Goal: Task Accomplishment & Management: Manage account settings

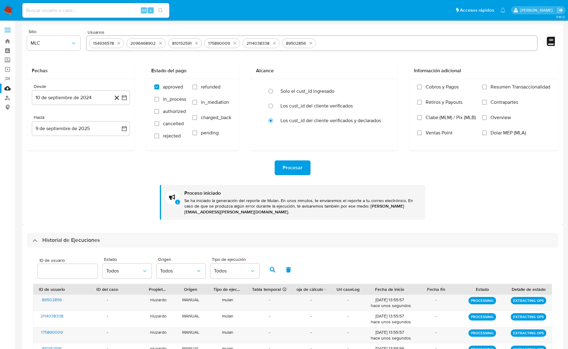
select select "10"
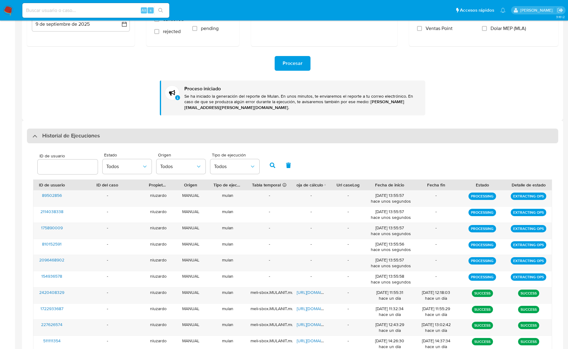
click at [55, 140] on div "Historial de Ejecuciones" at bounding box center [293, 136] width 532 height 15
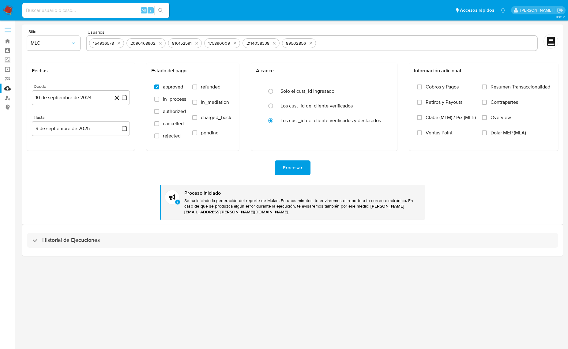
scroll to position [0, 0]
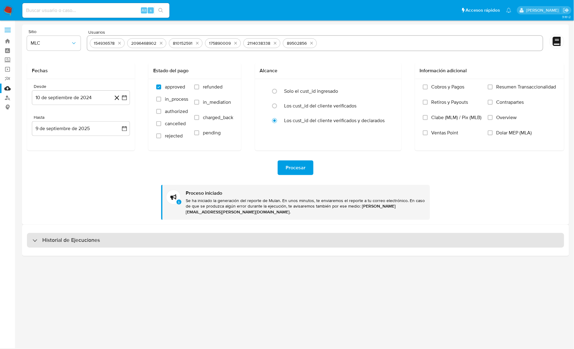
click at [57, 241] on h3 "Historial de Ejecuciones" at bounding box center [71, 240] width 58 height 7
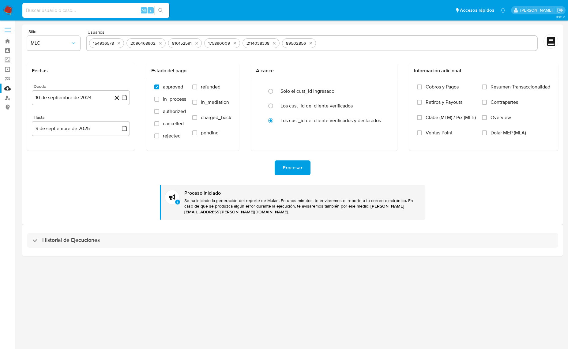
select select "10"
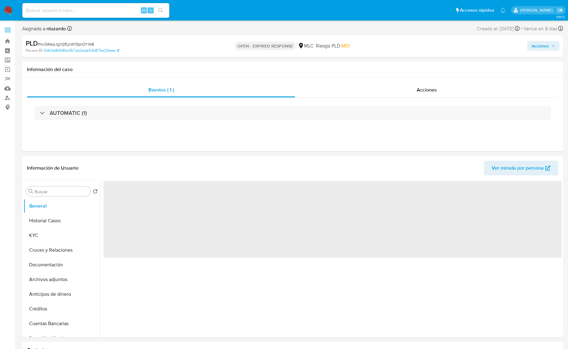
select select "10"
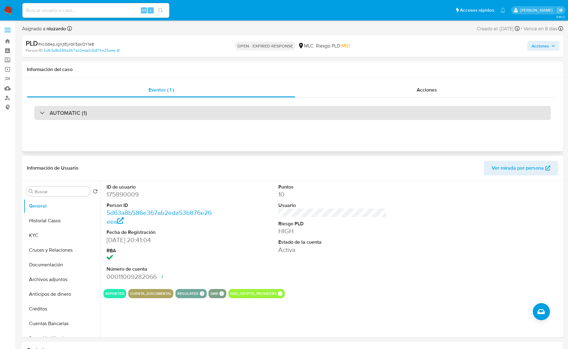
click at [81, 109] on div "AUTOMATIC (1)" at bounding box center [292, 113] width 517 height 14
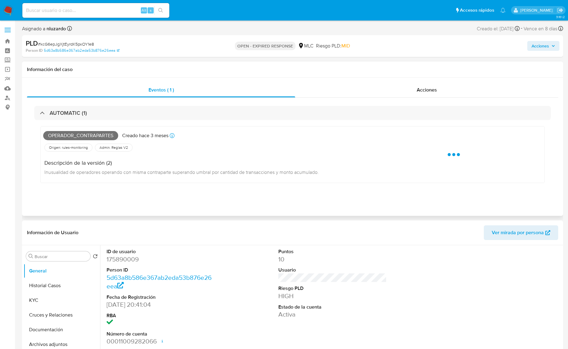
click at [74, 134] on span "Operador_contrapartes" at bounding box center [80, 135] width 75 height 9
copy span "Operador_contrapartes"
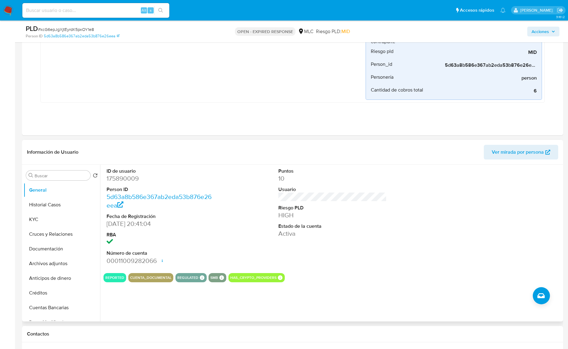
scroll to position [153, 0]
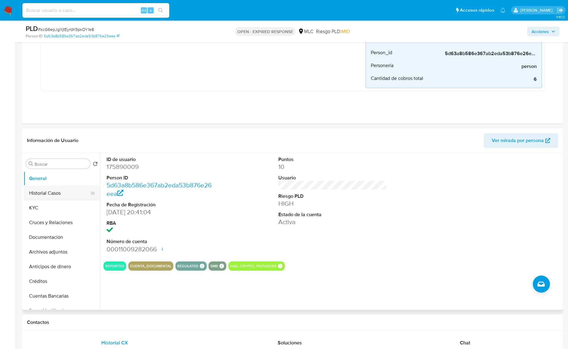
click at [72, 192] on button "Historial Casos" at bounding box center [60, 193] width 72 height 15
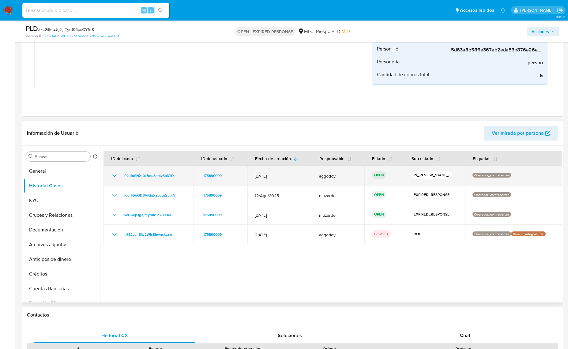
click at [185, 176] on div "P2ufuSHXt0kBeu8hmvSbiCID" at bounding box center [148, 175] width 75 height 7
click at [184, 176] on div "P2ufuSHXt0kBeu8hmvSbiCID" at bounding box center [148, 175] width 75 height 7
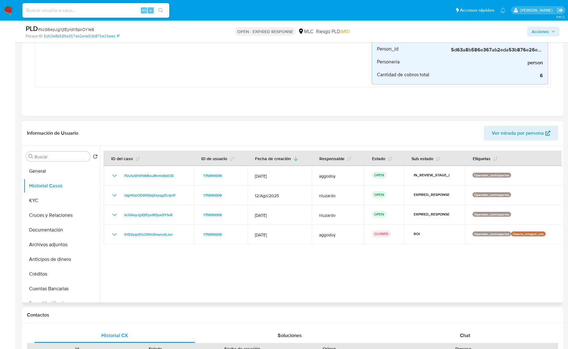
click at [316, 266] on div at bounding box center [331, 224] width 462 height 157
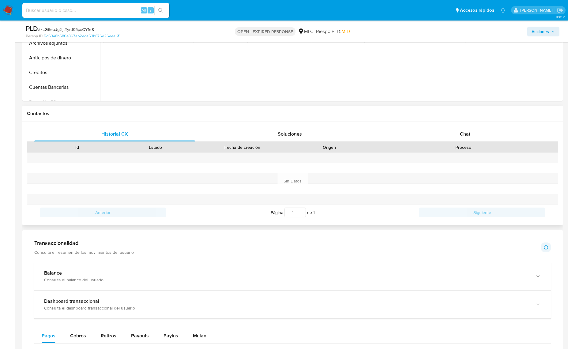
scroll to position [202, 0]
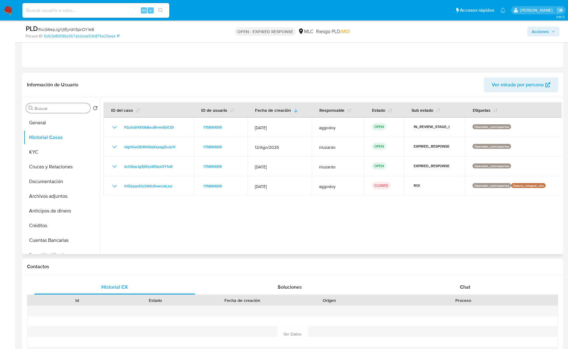
click at [53, 112] on div "Buscar" at bounding box center [58, 108] width 64 height 10
click at [53, 110] on input "Buscar" at bounding box center [61, 109] width 53 height 6
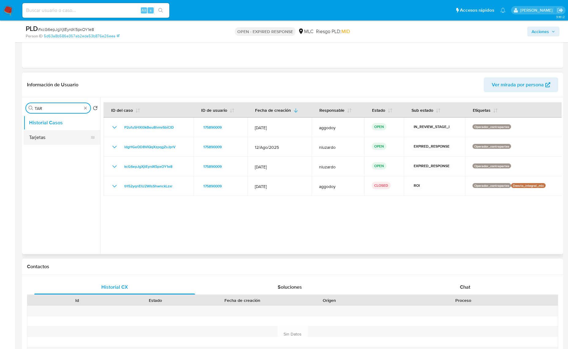
type input "TAR"
click at [56, 133] on button "Tarjetas" at bounding box center [60, 137] width 72 height 15
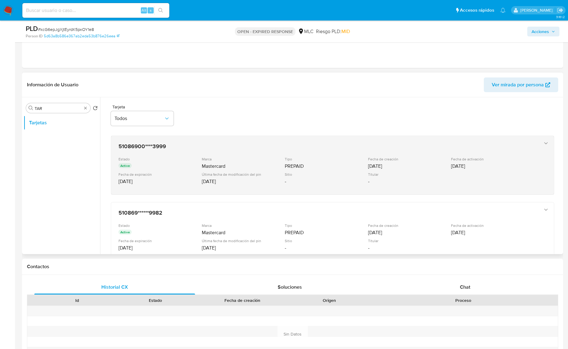
click at [544, 146] on icon "button" at bounding box center [546, 143] width 6 height 6
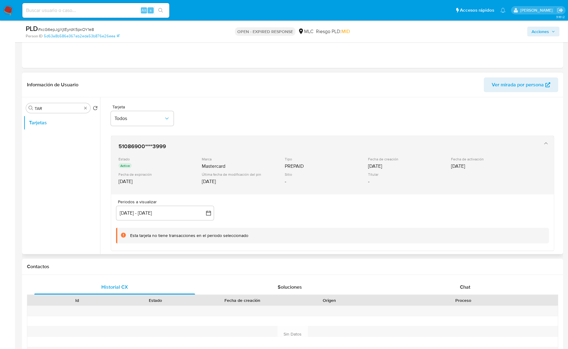
click at [544, 146] on icon "button" at bounding box center [546, 143] width 6 height 6
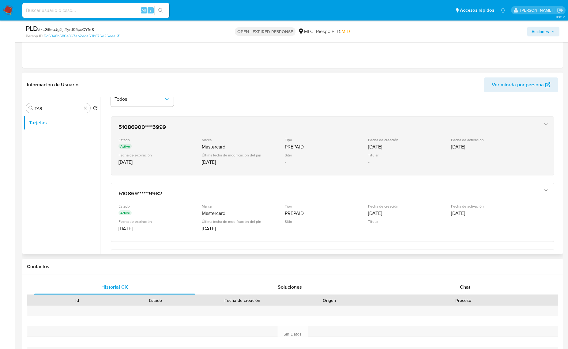
scroll to position [0, 0]
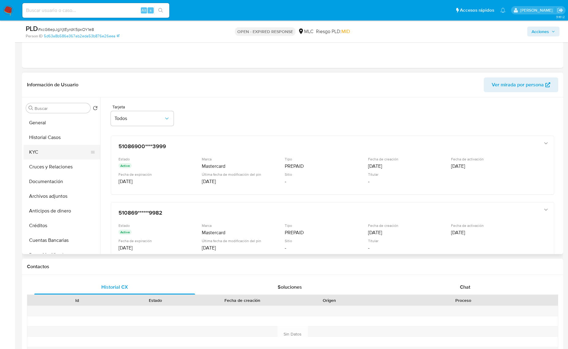
click at [46, 159] on button "KYC" at bounding box center [60, 152] width 72 height 15
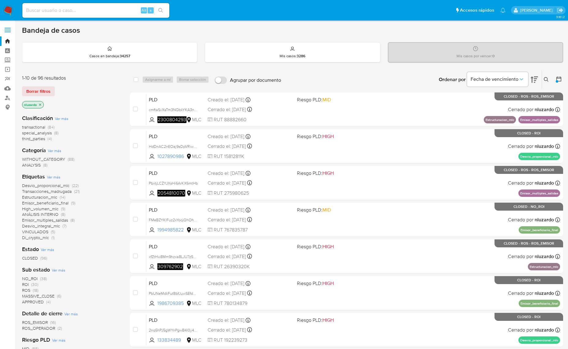
click at [558, 78] on icon at bounding box center [559, 79] width 6 height 6
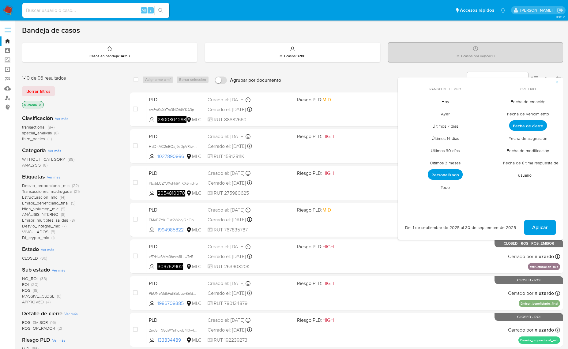
click at [454, 186] on span "Todo" at bounding box center [445, 187] width 22 height 13
click at [539, 229] on span "Aplicar" at bounding box center [540, 227] width 16 height 13
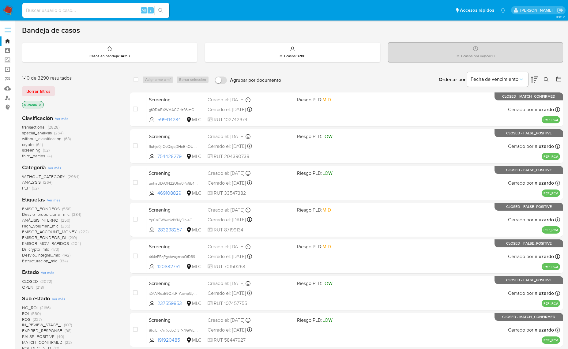
click at [6, 6] on img at bounding box center [8, 10] width 10 height 10
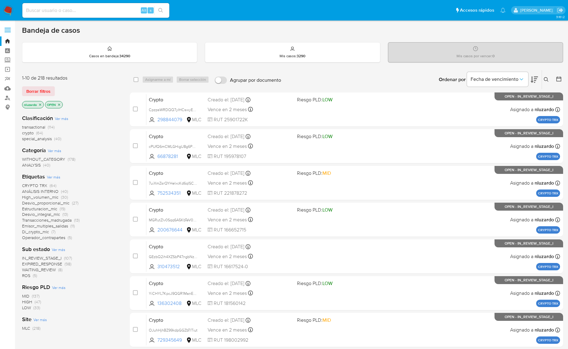
drag, startPoint x: 41, startPoint y: 105, endPoint x: 114, endPoint y: 105, distance: 73.5
click at [40, 105] on icon "close-filter" at bounding box center [40, 105] width 4 height 4
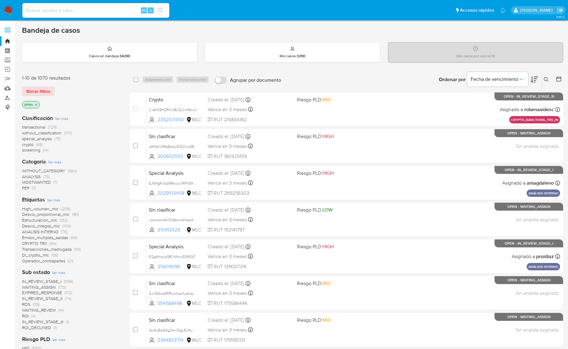
click at [543, 80] on button at bounding box center [547, 79] width 10 height 7
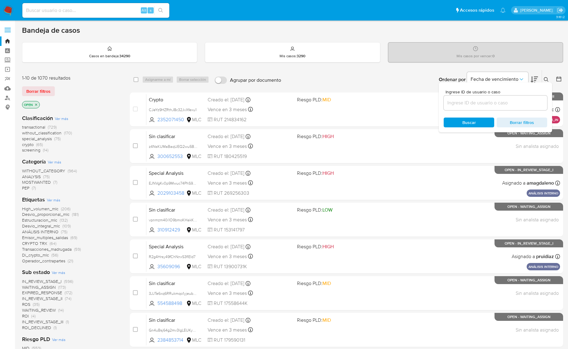
click at [465, 109] on div at bounding box center [496, 103] width 104 height 15
click at [467, 104] on input at bounding box center [496, 103] width 104 height 8
paste input "P2ufuSHXt0kBeu8hmvSbiCID"
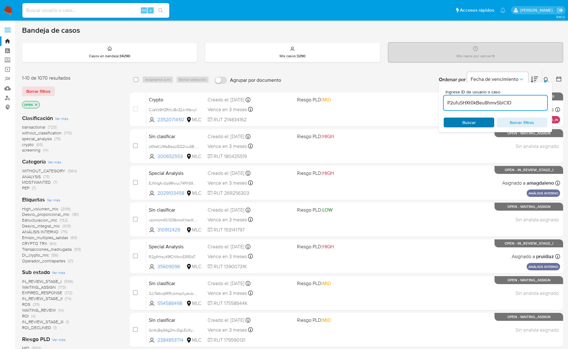
type input "P2ufuSHXt0kBeu8hmvSbiCID"
click at [464, 122] on span "Buscar" at bounding box center [469, 123] width 13 height 10
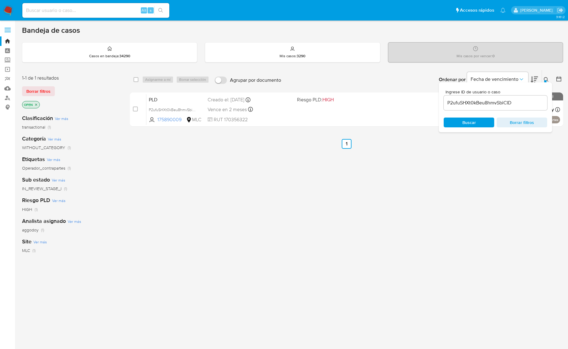
click at [351, 80] on div "Ordenar por Fecha de vencimiento No es posible ordenar los resultados mientras …" at bounding box center [423, 79] width 279 height 19
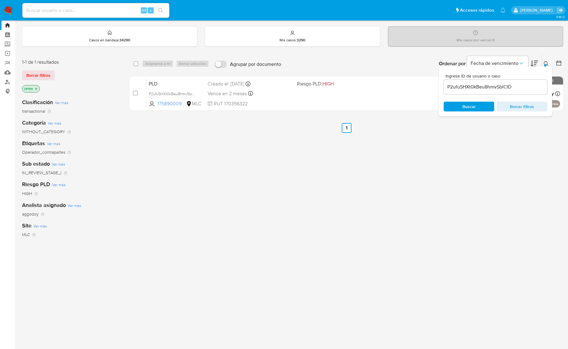
scroll to position [24, 0]
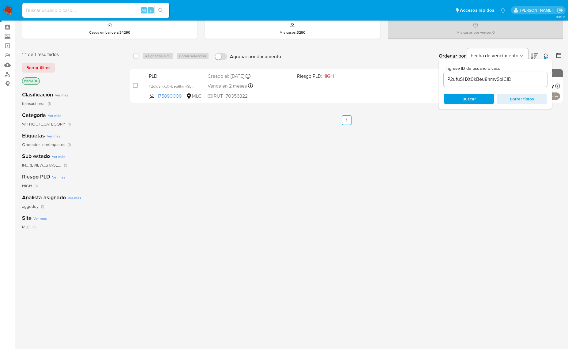
click at [546, 54] on icon at bounding box center [546, 56] width 5 height 5
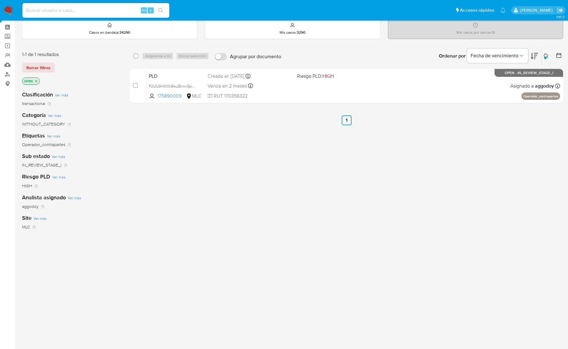
click at [457, 153] on div "select-all-cases-checkbox Asignarme a mí Borrar selección Agrupar por documento…" at bounding box center [347, 185] width 434 height 278
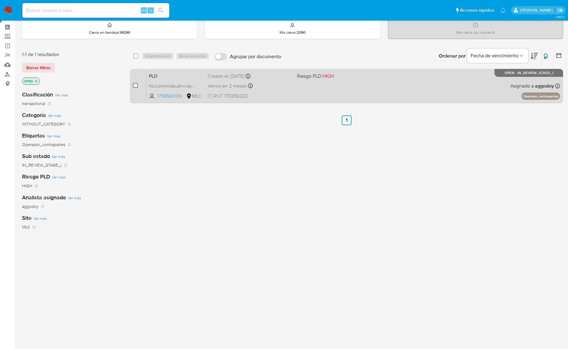
click at [134, 84] on input "checkbox" at bounding box center [135, 85] width 5 height 5
checkbox input "true"
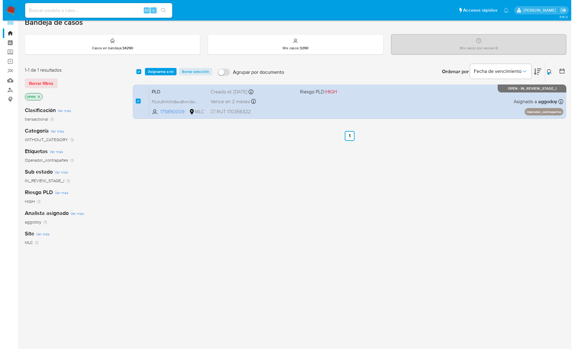
scroll to position [0, 0]
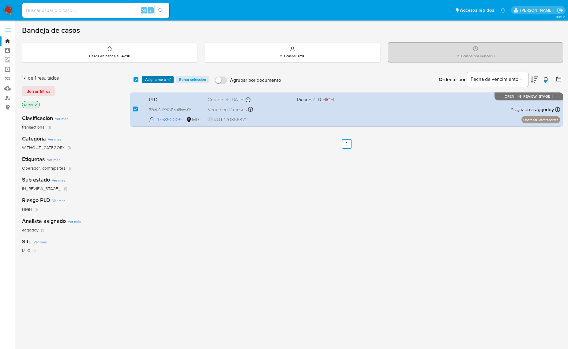
click at [157, 77] on span "Asignarme a mí" at bounding box center [157, 80] width 25 height 6
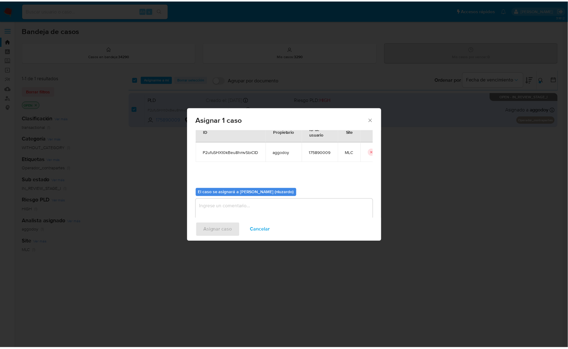
scroll to position [31, 0]
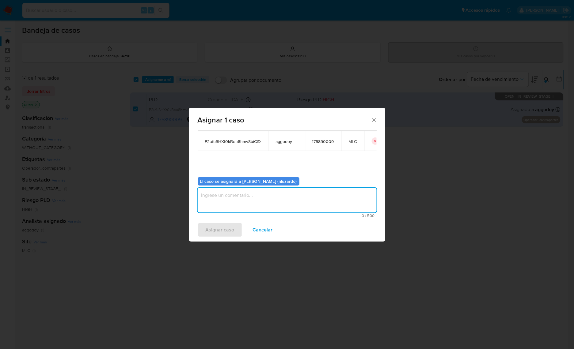
click at [248, 199] on textarea "assign-modal" at bounding box center [287, 200] width 179 height 25
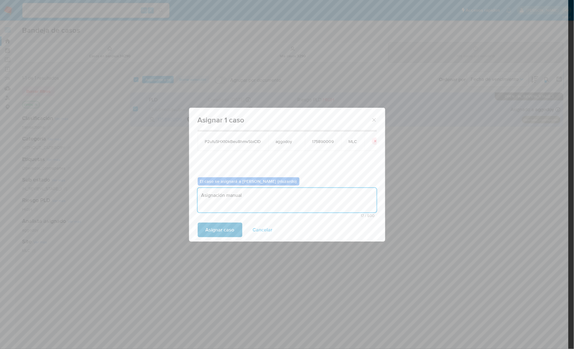
type textarea "Asignación manual"
click at [210, 235] on span "Asignar caso" at bounding box center [220, 229] width 29 height 13
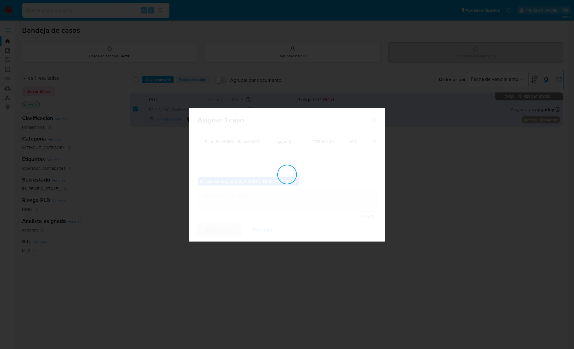
checkbox input "false"
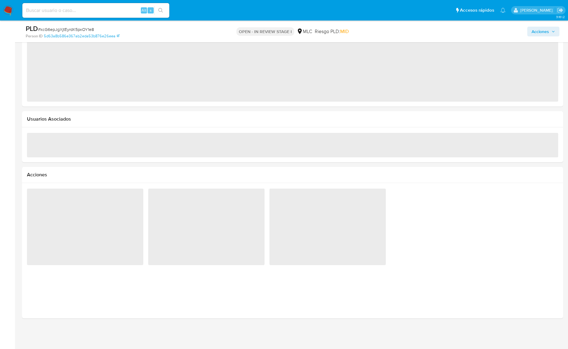
select select "10"
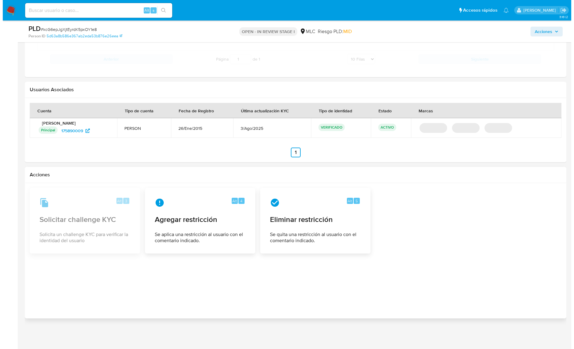
scroll to position [673, 0]
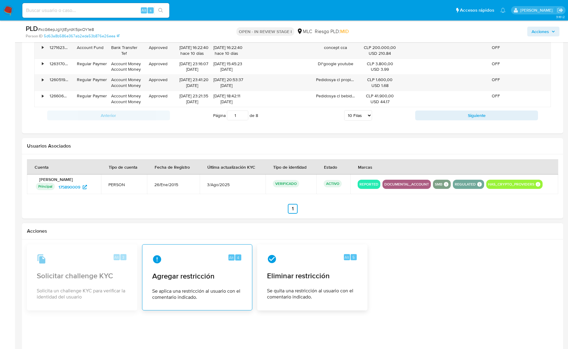
click at [238, 258] on span "4" at bounding box center [238, 258] width 2 height 6
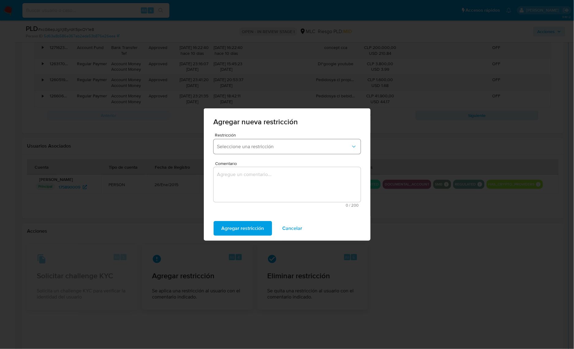
click at [244, 153] on button "Seleccione una restricción" at bounding box center [287, 146] width 147 height 15
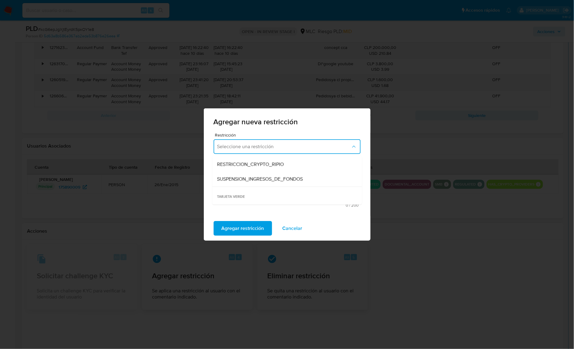
scroll to position [128, 0]
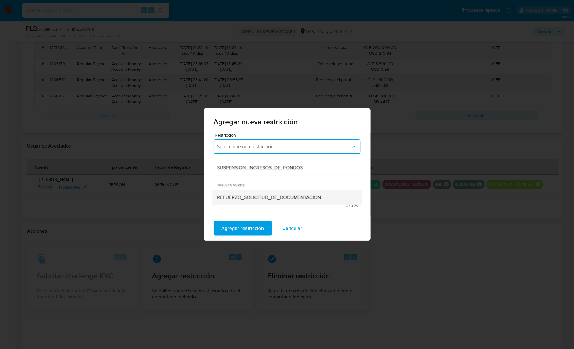
click at [308, 201] on div "REFUERZO_SOLICITUD_DE_DOCUMENTACION" at bounding box center [285, 198] width 136 height 15
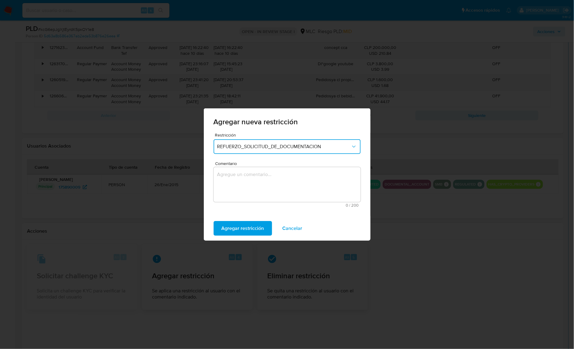
click at [238, 176] on textarea "Comentario" at bounding box center [287, 184] width 147 height 35
click at [224, 229] on span "Agregar restricción" at bounding box center [243, 228] width 43 height 13
click at [221, 184] on textarea "Comentario" at bounding box center [287, 184] width 147 height 35
click at [227, 228] on span "Confirmar" at bounding box center [233, 228] width 22 height 13
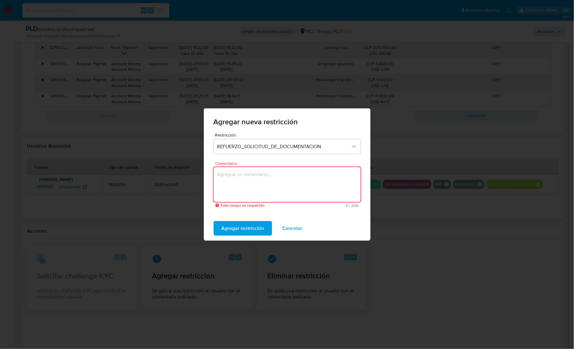
click at [258, 191] on textarea "Comentario" at bounding box center [287, 184] width 147 height 35
click at [227, 230] on span "Agregar restricción" at bounding box center [243, 228] width 43 height 13
click at [258, 188] on textarea "Comentario" at bounding box center [287, 184] width 147 height 35
drag, startPoint x: 245, startPoint y: 176, endPoint x: 209, endPoint y: 173, distance: 36.3
click at [209, 173] on div "Restricción REFUERZO_SOLICITUD_DE_DOCUMENTACION Comentario Este campo es requer…" at bounding box center [287, 174] width 167 height 83
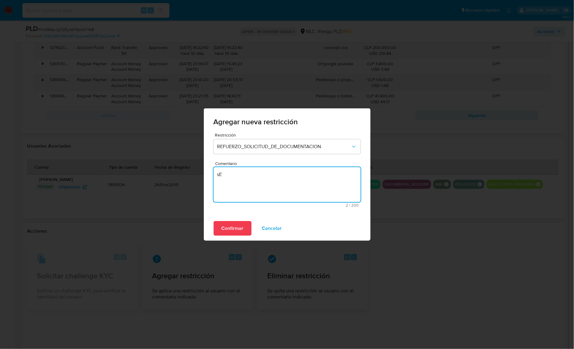
type textarea "s"
click at [222, 177] on textarea "Se refuerza solicitud de información y documentación" at bounding box center [287, 184] width 147 height 35
type textarea "Se refuerza solicitud de información y documentación"
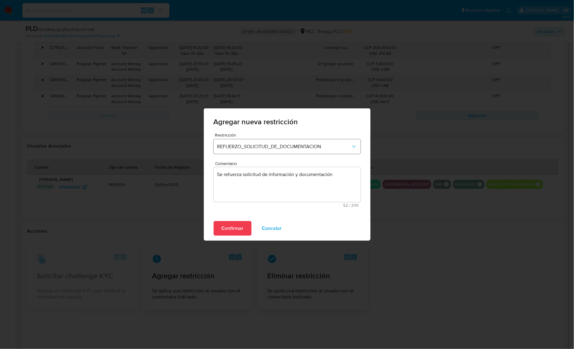
click at [252, 151] on button "REFUERZO_SOLICITUD_DE_DOCUMENTACION" at bounding box center [287, 146] width 147 height 15
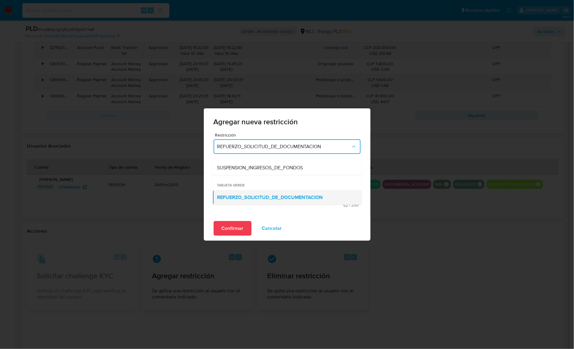
click at [273, 197] on span "REFUERZO_SOLICITUD_DE_DOCUMENTACION" at bounding box center [270, 198] width 106 height 6
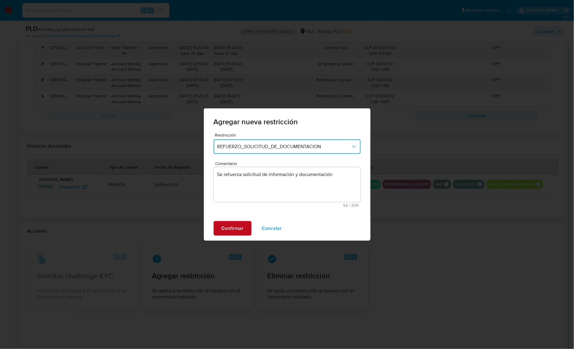
click at [232, 225] on span "Confirmar" at bounding box center [233, 228] width 22 height 13
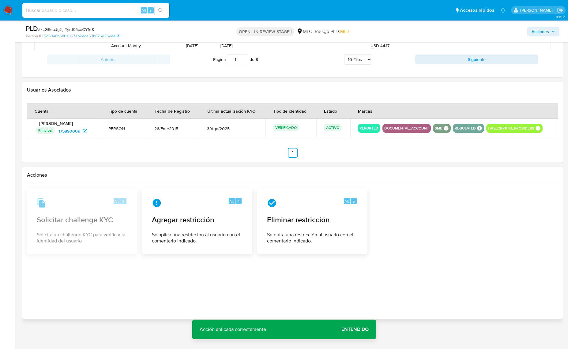
scroll to position [730, 0]
click at [361, 330] on span "Entendido" at bounding box center [355, 330] width 27 height 0
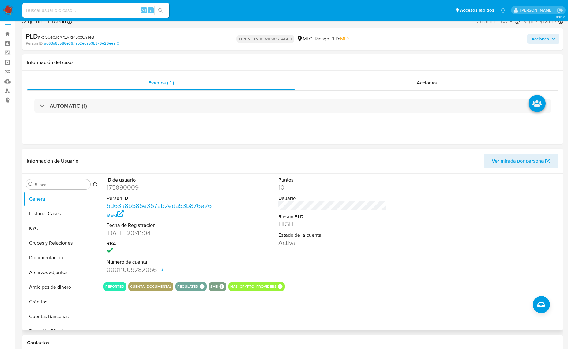
scroll to position [0, 0]
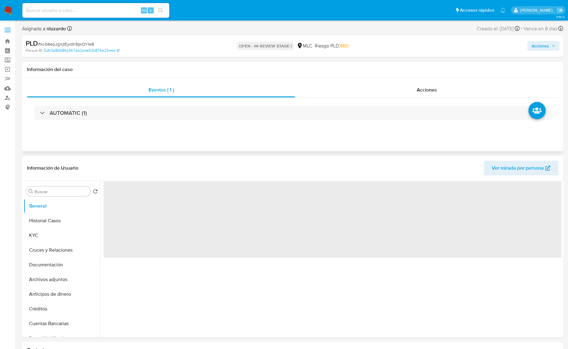
select select "10"
click at [409, 80] on div "Eventos ( 1 ) Acciones AUTOMATIC (1)" at bounding box center [292, 115] width 541 height 74
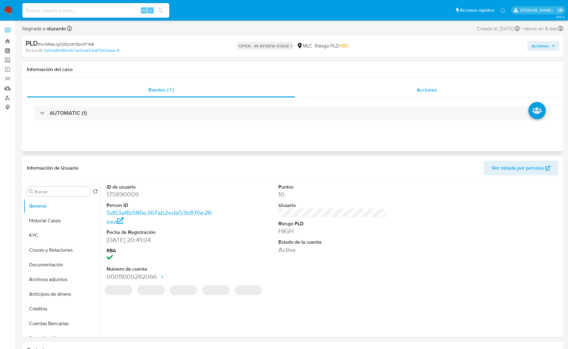
click at [414, 86] on div "Acciones" at bounding box center [426, 90] width 263 height 15
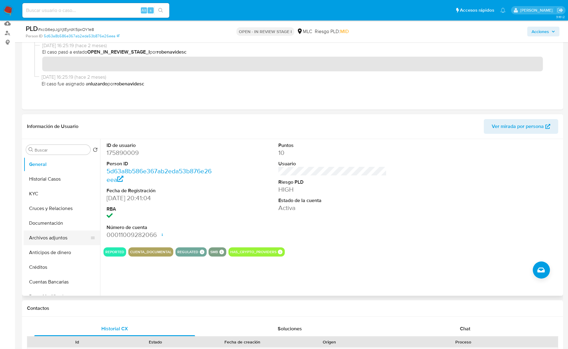
scroll to position [77, 0]
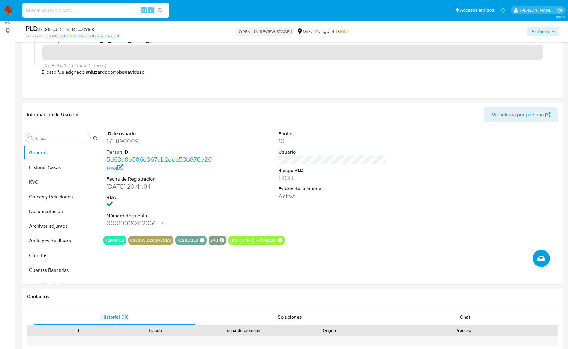
click at [104, 11] on input at bounding box center [95, 10] width 147 height 8
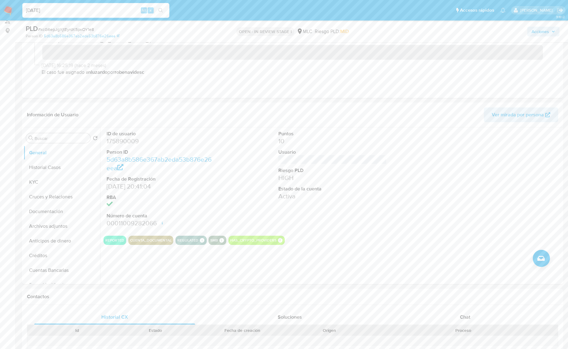
type input "[DATE]"
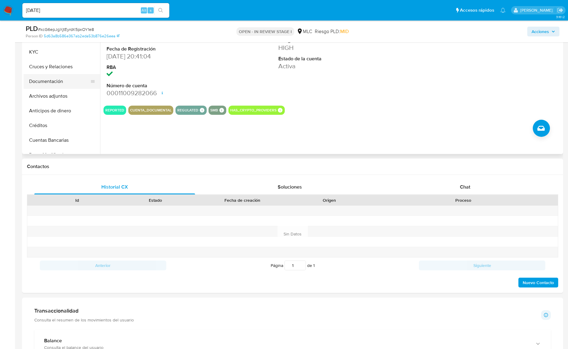
scroll to position [153, 0]
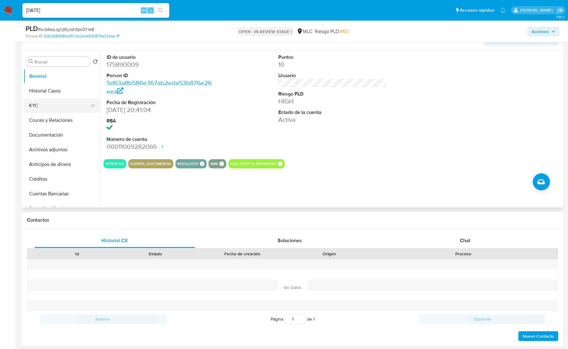
click at [27, 104] on button "KYC" at bounding box center [60, 105] width 72 height 15
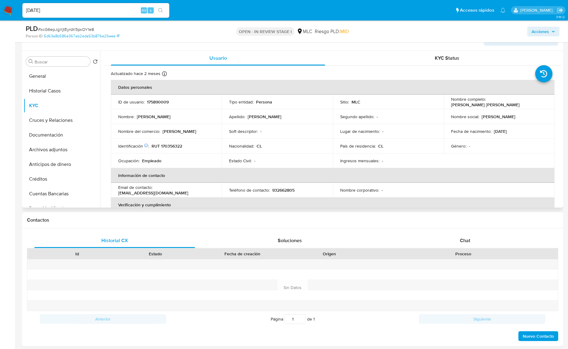
click at [456, 107] on p "[PERSON_NAME]" at bounding box center [485, 105] width 69 height 6
drag, startPoint x: 503, startPoint y: 105, endPoint x: 515, endPoint y: 105, distance: 11.9
click at [515, 105] on div "Nombre completo : David Esteban Vera Montenegro" at bounding box center [499, 102] width 96 height 11
copy p "[PERSON_NAME] [PERSON_NAME]"
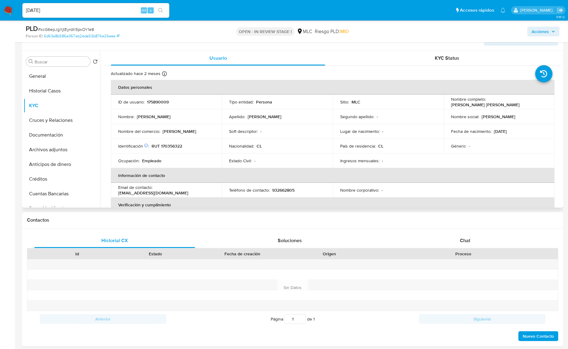
click at [203, 138] on td "Nombre del comercio : David yo" at bounding box center [166, 131] width 111 height 15
click at [172, 146] on p "RUT 170356322" at bounding box center [167, 146] width 31 height 6
copy p "170356322"
click at [54, 91] on button "Historial Casos" at bounding box center [60, 91] width 72 height 15
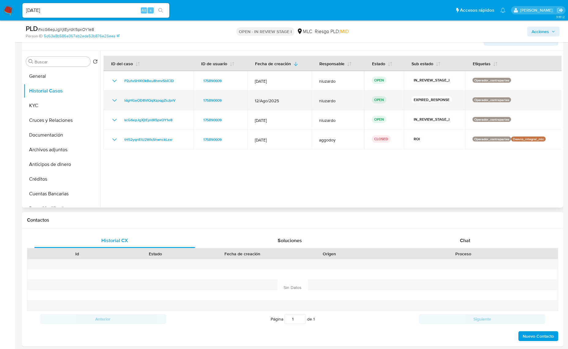
click at [188, 103] on td "ldgHGeOD8VIQqXzpqgZsJprV" at bounding box center [149, 101] width 90 height 20
click at [184, 101] on div "ldgHGeOD8VIQqXzpqgZsJprV" at bounding box center [148, 100] width 75 height 7
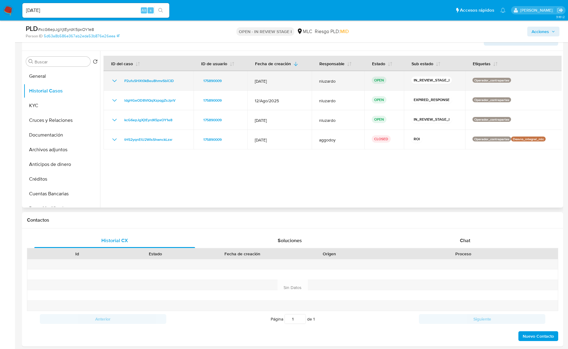
click at [184, 85] on td "P2ufuSHXt0kBeu8hmvSbiCID" at bounding box center [149, 81] width 90 height 20
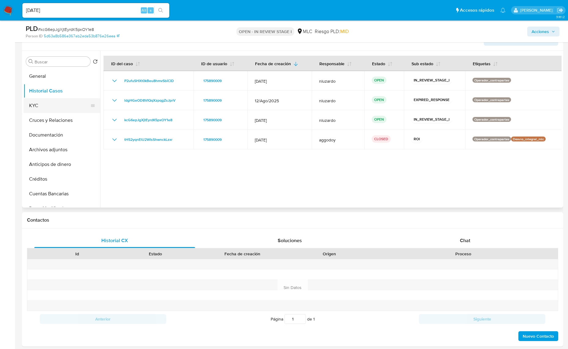
click at [30, 106] on button "KYC" at bounding box center [60, 105] width 72 height 15
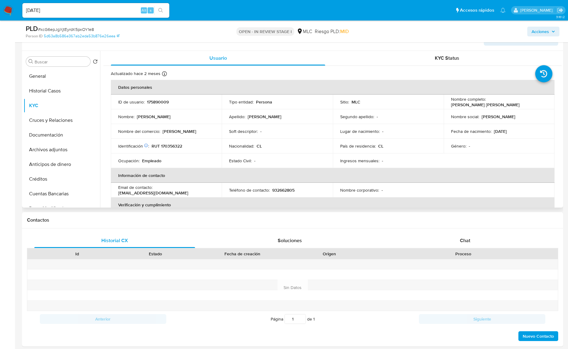
click at [407, 167] on td "Ingresos mensuales : -" at bounding box center [388, 160] width 111 height 15
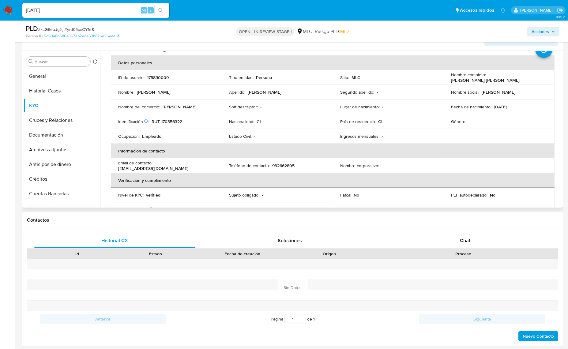
scroll to position [27, 0]
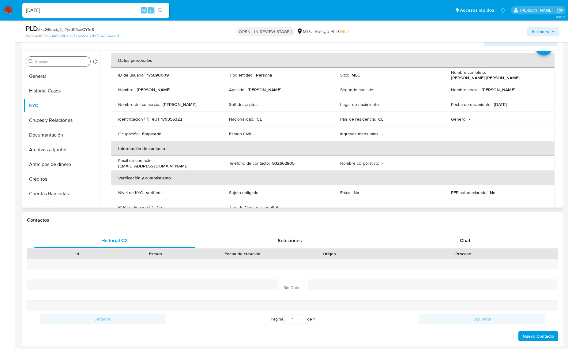
click at [51, 60] on input "Buscar" at bounding box center [61, 62] width 53 height 6
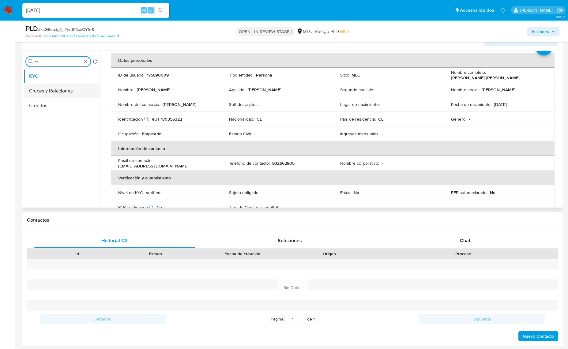
type input "cr"
click at [54, 91] on button "Cruces y Relaciones" at bounding box center [60, 91] width 72 height 15
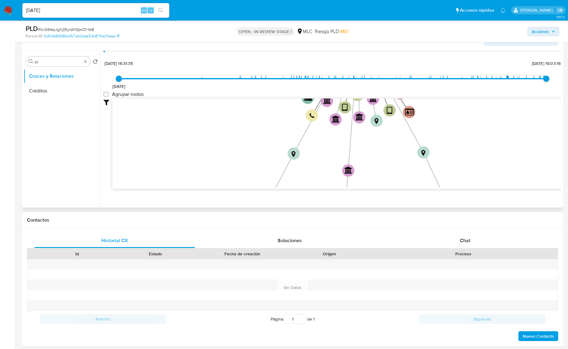
scroll to position [22, 0]
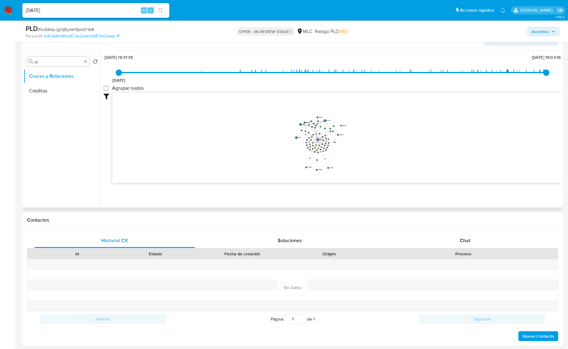
drag, startPoint x: 298, startPoint y: 161, endPoint x: 311, endPoint y: 161, distance: 13.2
click at [311, 161] on icon "device-5efbe10808813b0017222182  user-175890009  175890009 device-66eeb2dc464…" at bounding box center [336, 137] width 449 height 89
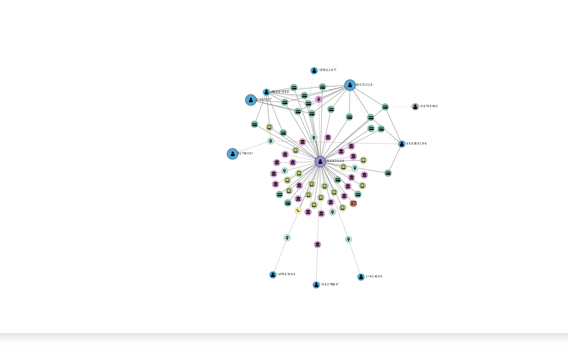
drag, startPoint x: 317, startPoint y: 170, endPoint x: 344, endPoint y: 133, distance: 45.8
click at [343, 135] on icon "device-5efbe10808813b0017222182  user-175890009  175890009 device-66eeb2dc464…" at bounding box center [336, 137] width 449 height 89
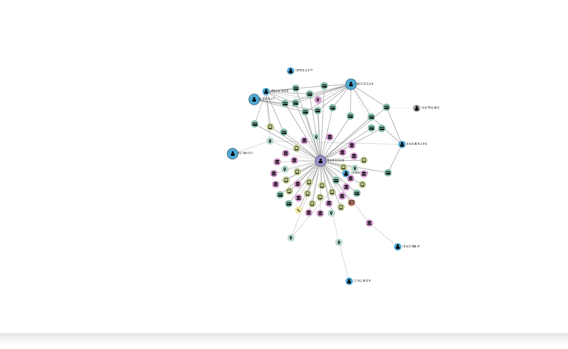
drag, startPoint x: 308, startPoint y: 168, endPoint x: 357, endPoint y: 112, distance: 74.1
click at [357, 112] on icon "device-5efbe10808813b0017222182  user-175890009  175890009 device-66eeb2dc464…" at bounding box center [336, 137] width 449 height 89
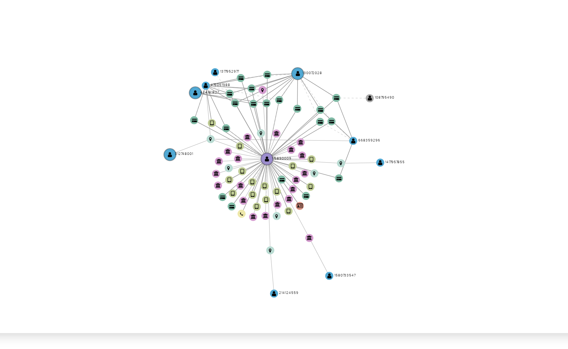
drag, startPoint x: 358, startPoint y: 138, endPoint x: 346, endPoint y: 138, distance: 12.6
click at [346, 138] on icon "device-5efbe10808813b0017222182  user-175890009  175890009 device-66eeb2dc464…" at bounding box center [336, 137] width 449 height 89
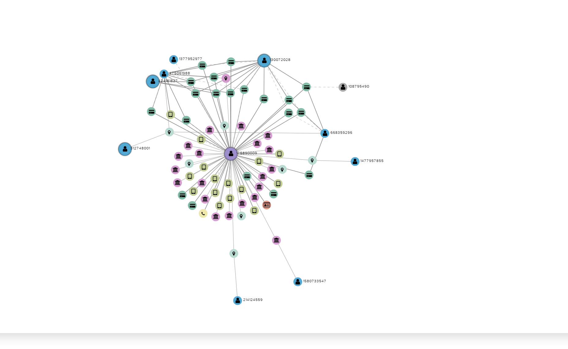
click at [345, 135] on icon "device-5efbe10808813b0017222182  user-175890009  175890009 device-66eeb2dc464…" at bounding box center [336, 137] width 449 height 89
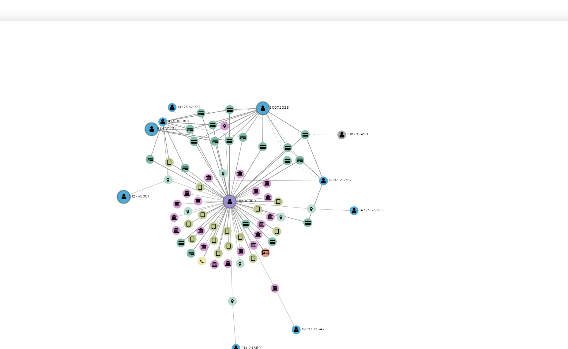
scroll to position [0, 0]
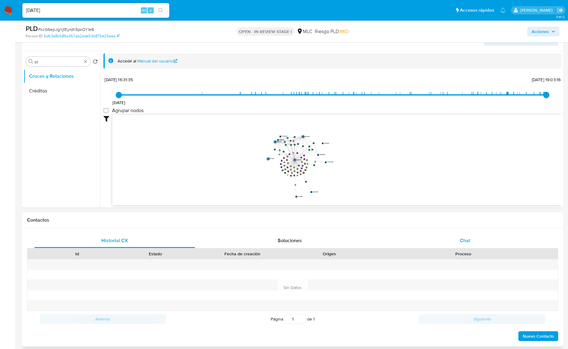
click at [479, 245] on div "Chat" at bounding box center [465, 240] width 161 height 15
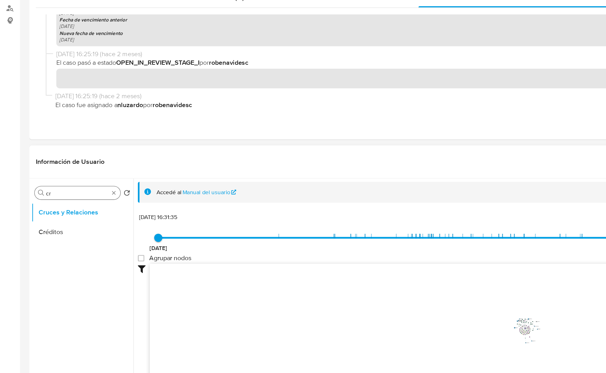
click at [40, 239] on input "cr" at bounding box center [58, 237] width 47 height 6
type input "doc"
click at [46, 265] on button "Documentación" at bounding box center [60, 266] width 72 height 15
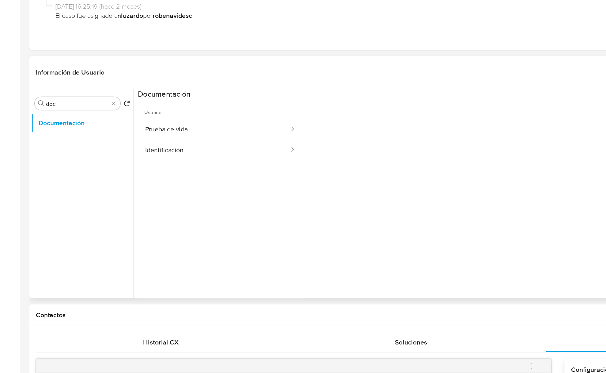
scroll to position [61, 0]
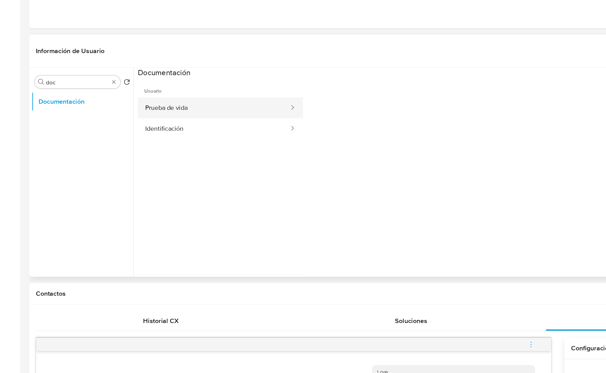
click at [150, 174] on button "Prueba de vida" at bounding box center [161, 174] width 114 height 16
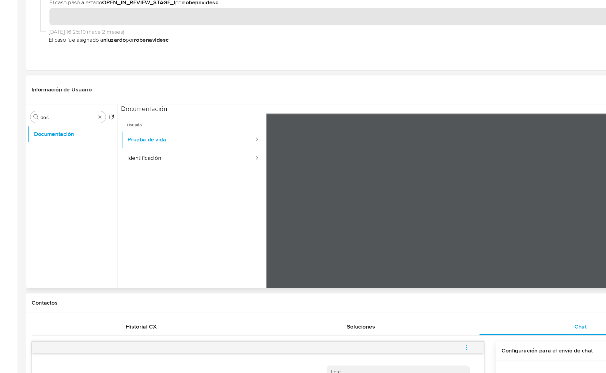
scroll to position [60, 0]
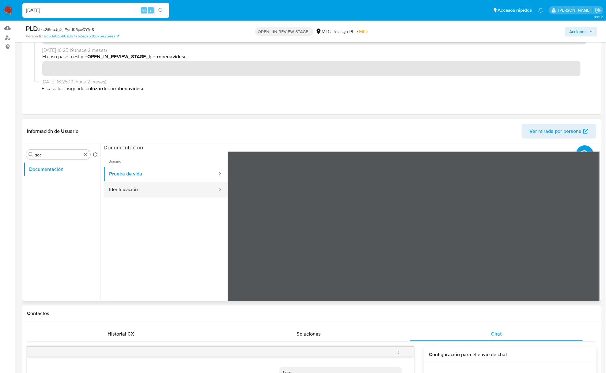
click at [139, 189] on button "Identificación" at bounding box center [161, 190] width 114 height 16
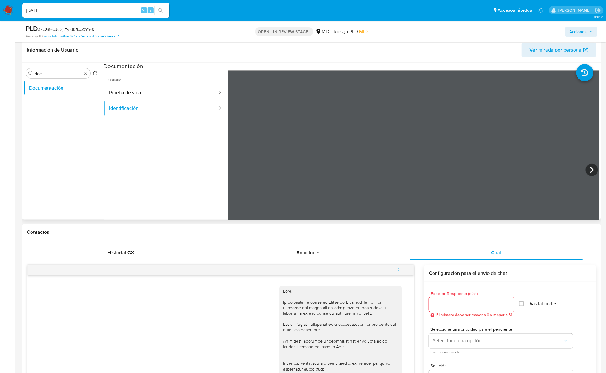
scroll to position [142, 0]
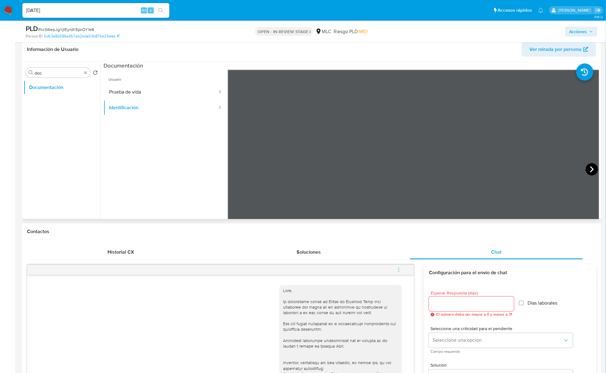
click at [574, 169] on icon at bounding box center [592, 169] width 12 height 12
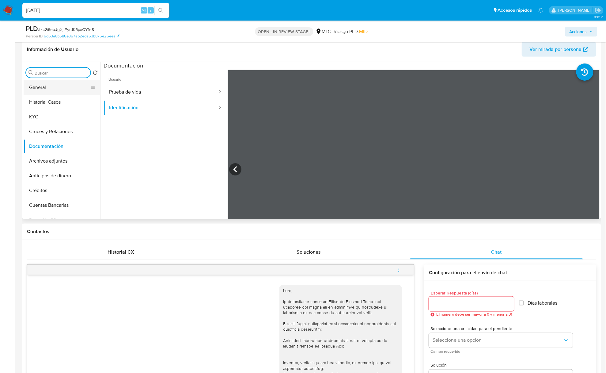
drag, startPoint x: 84, startPoint y: 72, endPoint x: 78, endPoint y: 85, distance: 14.7
click at [60, 112] on button "KYC" at bounding box center [60, 116] width 72 height 15
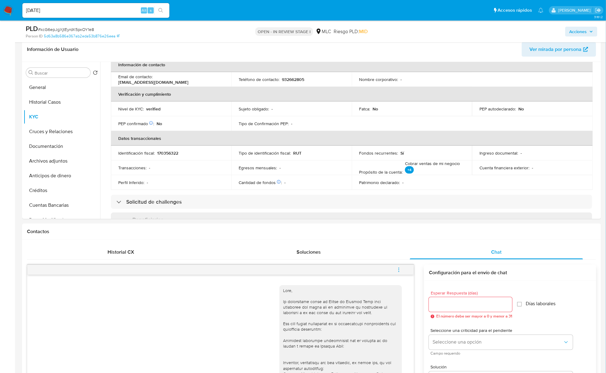
scroll to position [123, 0]
click at [75, 100] on button "Historial Casos" at bounding box center [60, 102] width 72 height 15
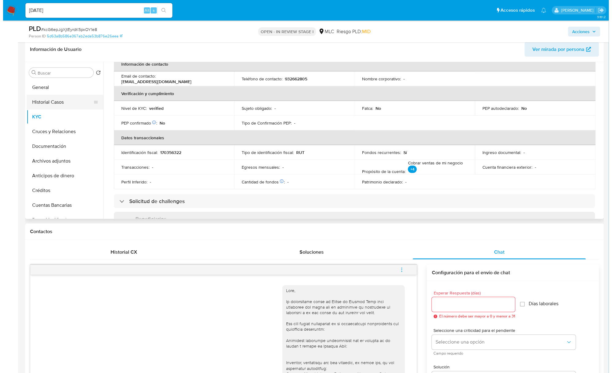
scroll to position [0, 0]
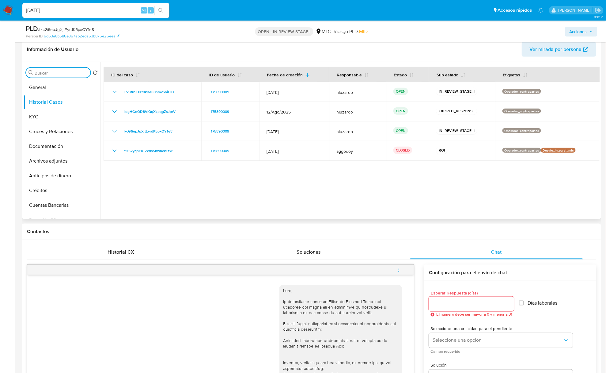
click at [55, 72] on input "Buscar" at bounding box center [61, 73] width 53 height 6
type input "ad"
click at [57, 97] on button "Archivos adjuntos" at bounding box center [60, 102] width 72 height 15
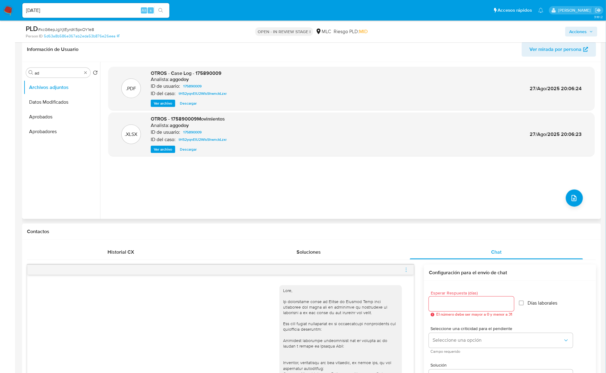
click at [153, 102] on button "Ver archivo" at bounding box center [163, 103] width 25 height 7
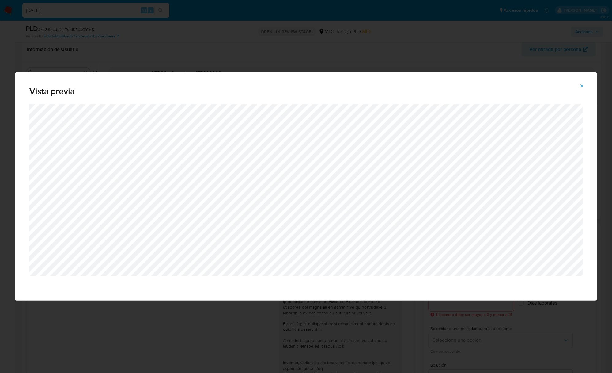
click at [230, 312] on div "Vista previa" at bounding box center [306, 186] width 612 height 373
click at [574, 85] on button "Attachment preview" at bounding box center [581, 86] width 13 height 10
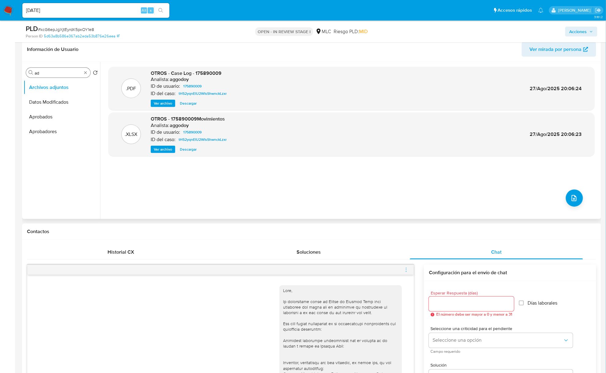
click at [65, 74] on input "ad" at bounding box center [58, 73] width 47 height 6
click at [65, 73] on input "ad" at bounding box center [58, 73] width 47 height 6
click at [573, 200] on icon "upload-file" at bounding box center [573, 197] width 7 height 7
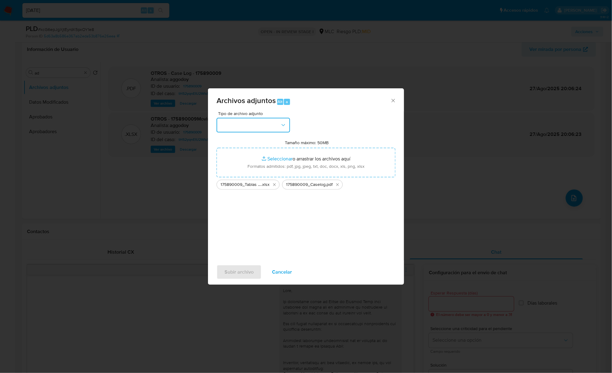
click at [279, 124] on button "button" at bounding box center [254, 125] width 74 height 15
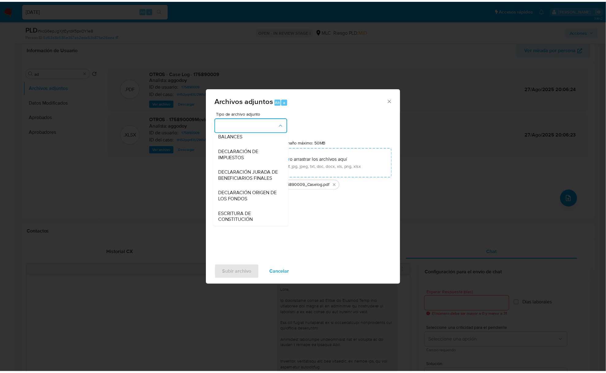
scroll to position [91, 0]
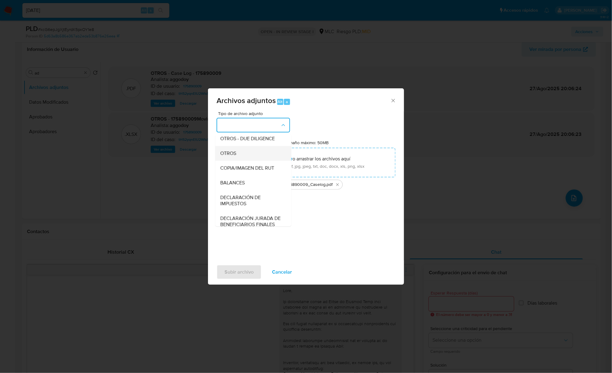
click at [235, 156] on span "OTROS" at bounding box center [228, 153] width 16 height 6
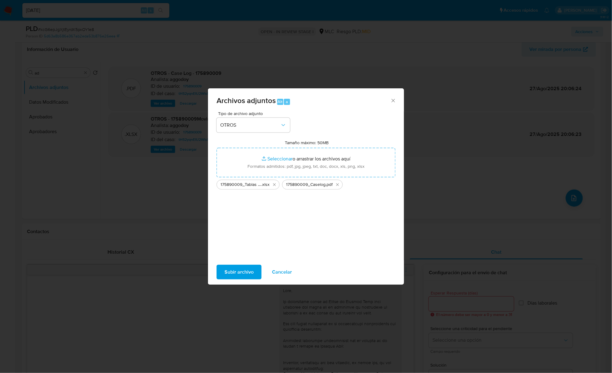
click at [227, 274] on span "Subir archivo" at bounding box center [239, 271] width 29 height 13
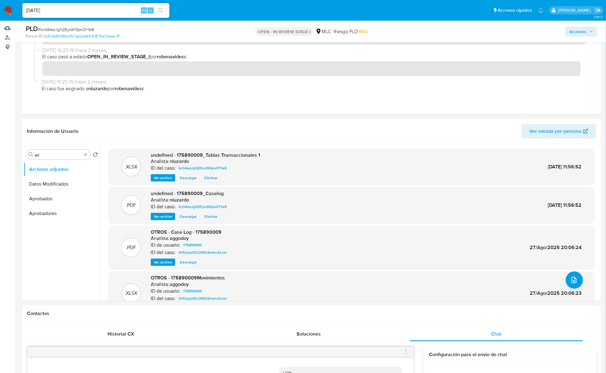
scroll to position [0, 0]
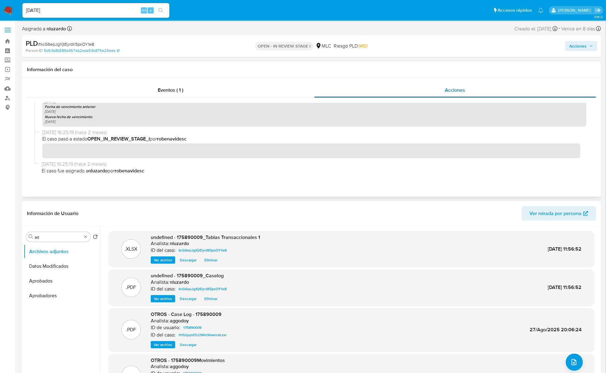
click at [444, 90] on div "Acciones" at bounding box center [455, 90] width 282 height 15
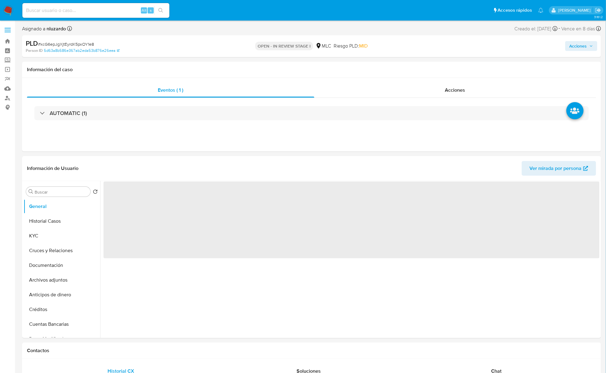
select select "10"
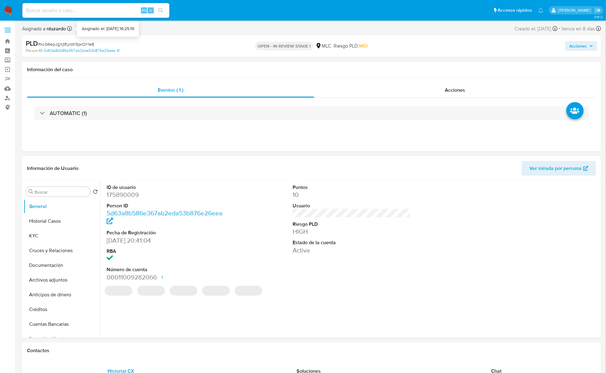
click at [93, 9] on input at bounding box center [95, 10] width 147 height 8
paste input "424181827"
type input "424181827"
click at [161, 12] on icon "search-icon" at bounding box center [160, 10] width 5 height 5
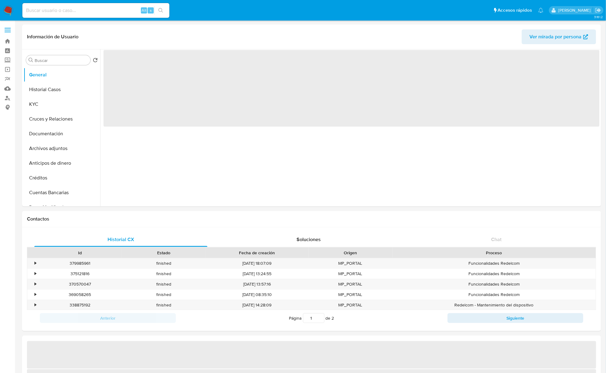
select select "10"
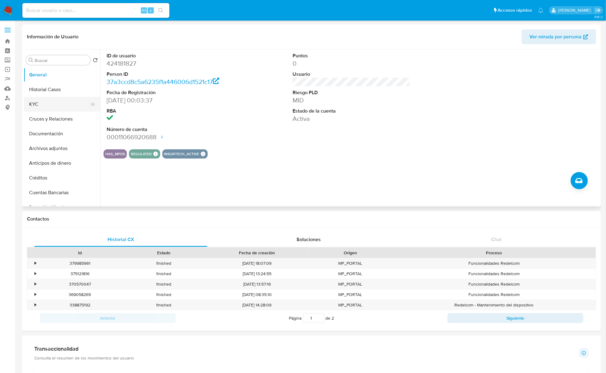
click at [41, 103] on button "KYC" at bounding box center [60, 104] width 72 height 15
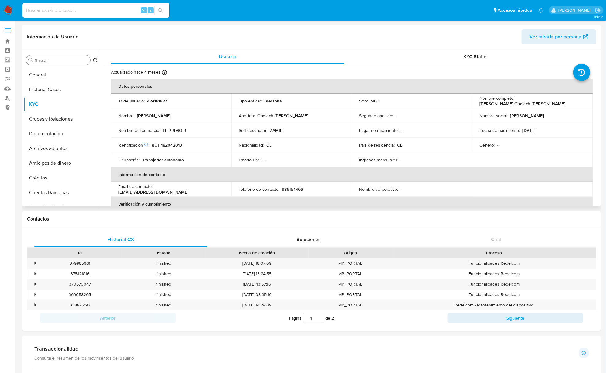
click at [66, 63] on input "Buscar" at bounding box center [61, 61] width 53 height 6
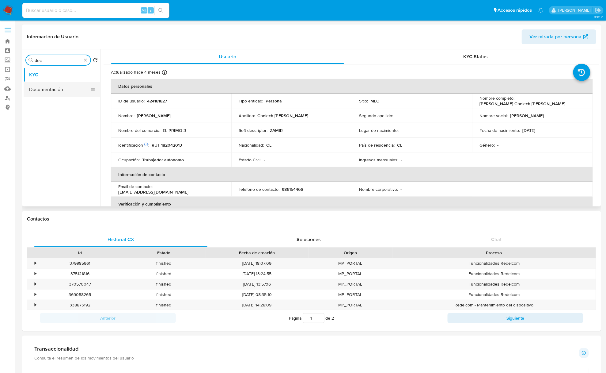
type input "doc"
click at [55, 88] on button "Documentación" at bounding box center [60, 89] width 72 height 15
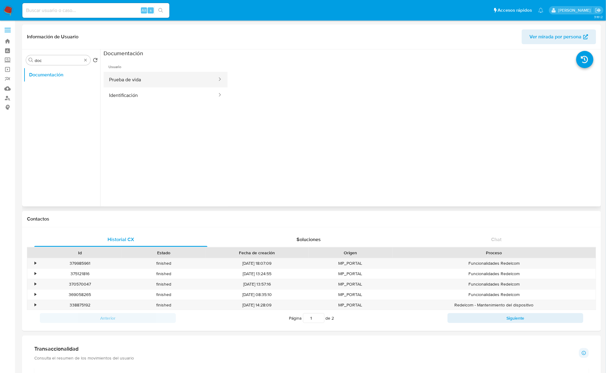
click at [161, 81] on button "Prueba de vida" at bounding box center [161, 80] width 114 height 16
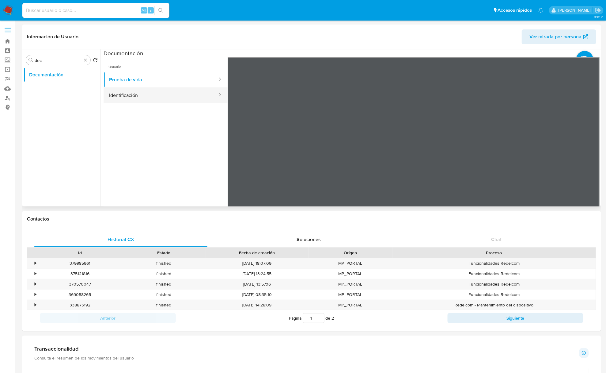
click at [169, 92] on button "Identificación" at bounding box center [161, 95] width 114 height 16
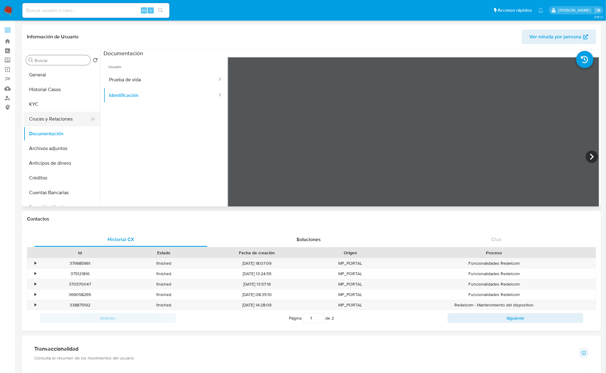
click at [48, 119] on button "Cruces y Relaciones" at bounding box center [60, 119] width 72 height 15
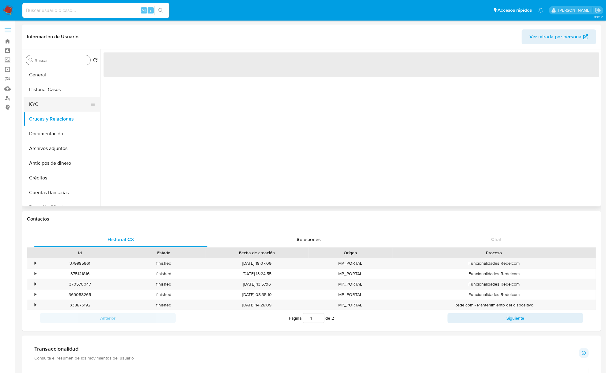
click at [46, 101] on button "KYC" at bounding box center [60, 104] width 72 height 15
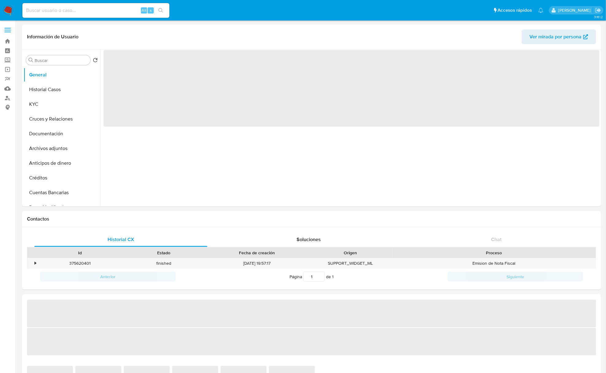
select select "10"
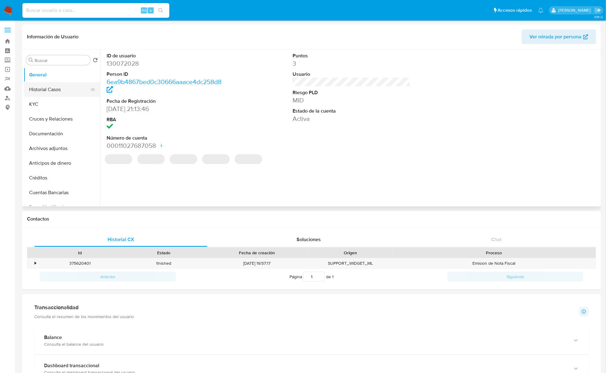
click at [37, 85] on button "Historial Casos" at bounding box center [60, 89] width 72 height 15
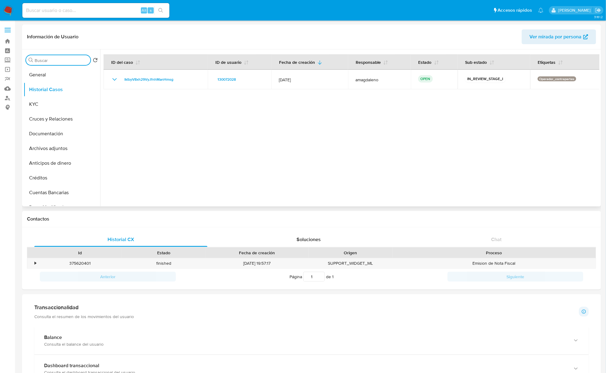
click at [37, 61] on input "Buscar" at bounding box center [61, 61] width 53 height 6
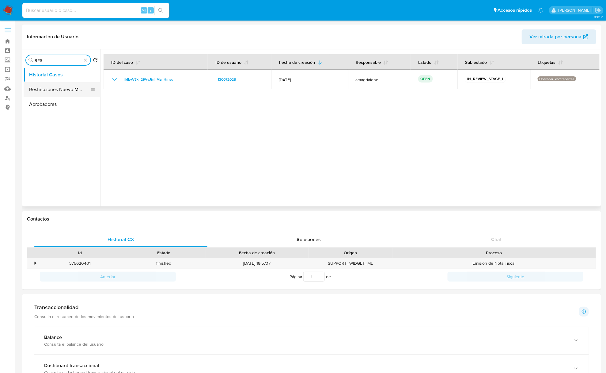
type input "RES"
click at [52, 89] on button "Restricciones Nuevo Mundo" at bounding box center [60, 89] width 72 height 15
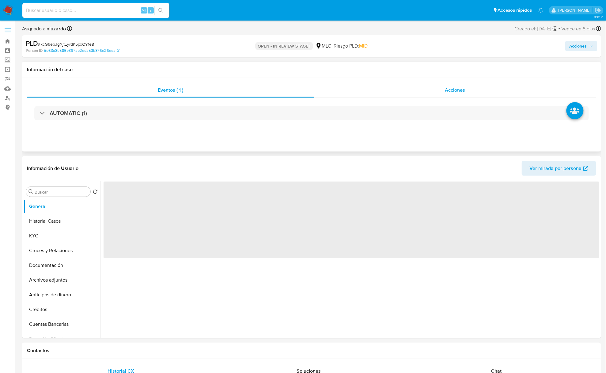
click at [483, 94] on div "Acciones" at bounding box center [455, 90] width 282 height 15
select select "10"
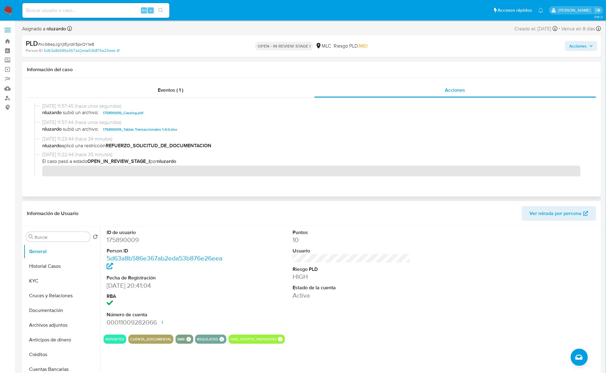
click at [154, 114] on span "nluzardo subió un archivo: 175890009_Caselog.pdf" at bounding box center [314, 112] width 544 height 7
click at [577, 45] on span "Acciones" at bounding box center [578, 46] width 17 height 10
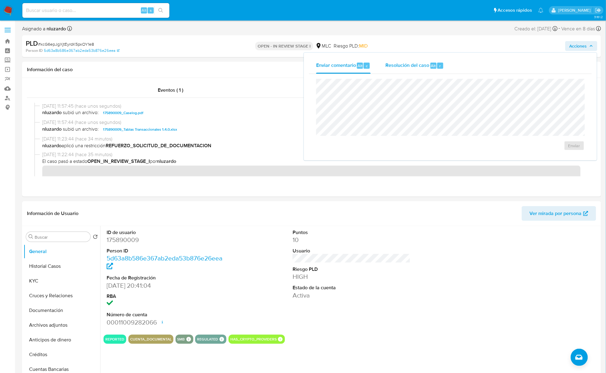
click at [417, 73] on div "Resolución del caso Alt r" at bounding box center [414, 66] width 59 height 16
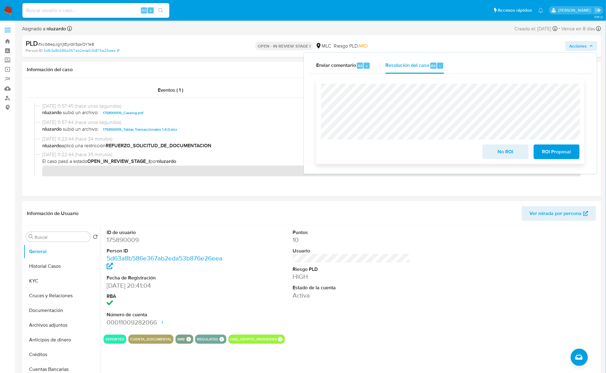
click at [547, 158] on span "ROI Proposal" at bounding box center [557, 151] width 30 height 13
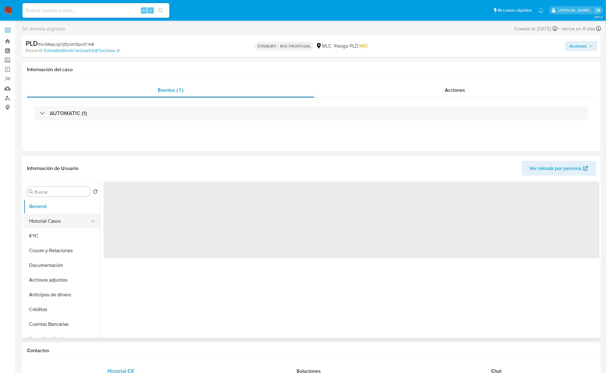
select select "10"
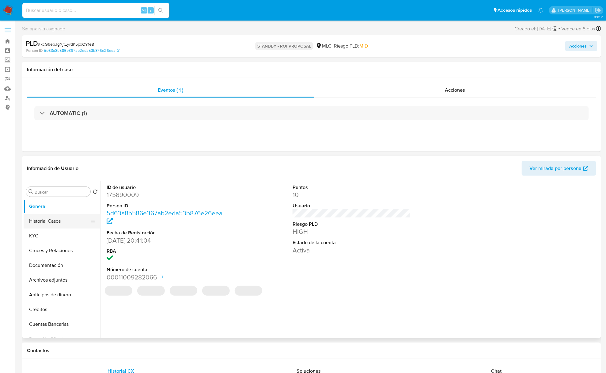
click at [48, 218] on button "Historial Casos" at bounding box center [60, 221] width 72 height 15
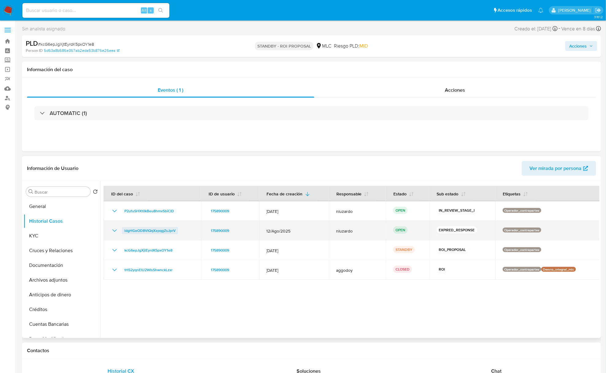
click at [161, 232] on span "ldgHGeOD8VIQqXzpqgZsJprV" at bounding box center [149, 230] width 51 height 7
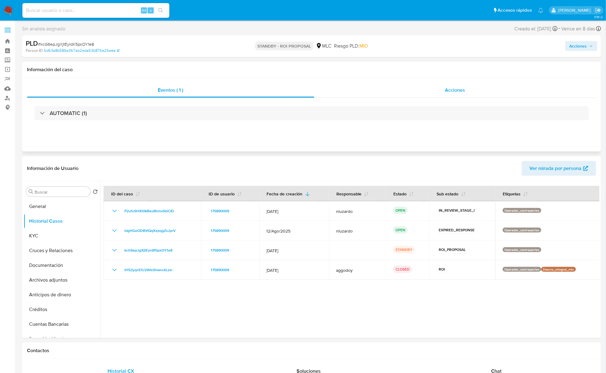
click at [450, 93] on span "Acciones" at bounding box center [455, 89] width 20 height 7
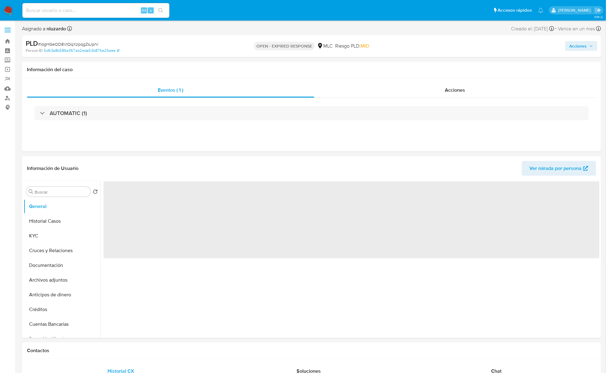
select select "10"
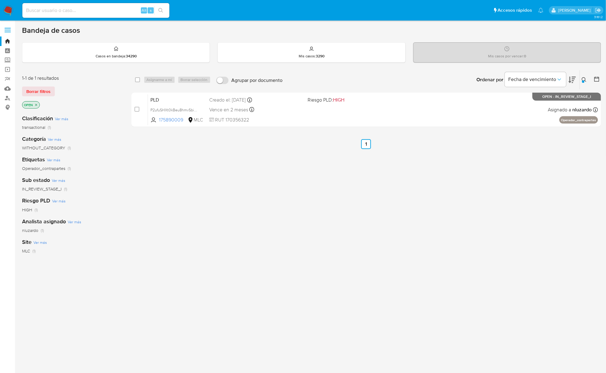
click at [585, 81] on div at bounding box center [583, 81] width 2 height 2
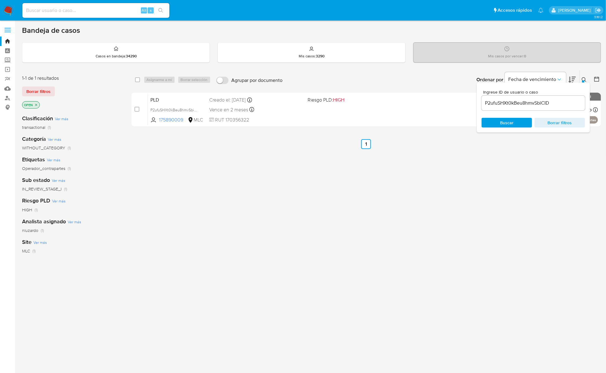
click at [510, 103] on input "P2ufuSHXt0kBeu8hmvSbiCID" at bounding box center [534, 103] width 104 height 8
type input "ldgHGeOD8VIQqXzpqgZsJprV"
click at [513, 121] on span "Buscar" at bounding box center [506, 123] width 13 height 10
click at [353, 211] on div "select-all-cases-checkbox Asignarme a mí Borrar selección Agrupar por documento…" at bounding box center [366, 209] width 470 height 278
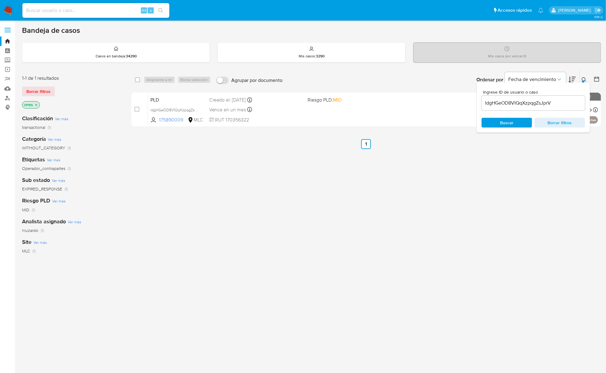
click at [581, 78] on button at bounding box center [585, 79] width 10 height 7
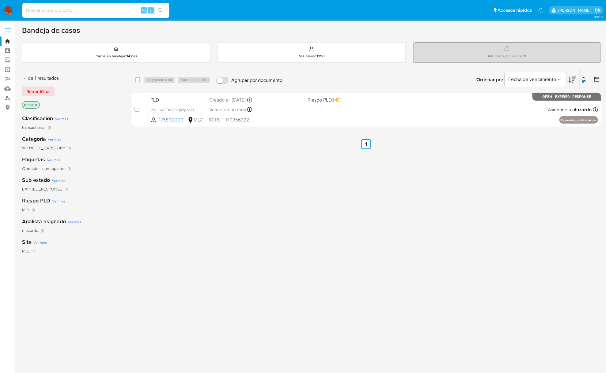
click at [430, 201] on div "select-all-cases-checkbox Asignarme a mí Borrar selección Agrupar por documento…" at bounding box center [366, 209] width 470 height 278
drag, startPoint x: 136, startPoint y: 109, endPoint x: 149, endPoint y: 91, distance: 22.0
click at [136, 109] on input "checkbox" at bounding box center [137, 109] width 5 height 5
checkbox input "true"
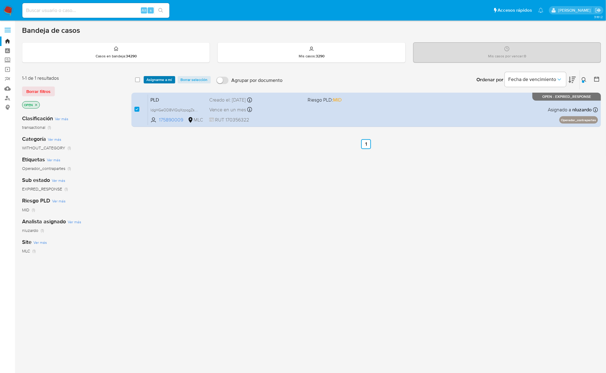
click at [156, 83] on span "Asignarme a mí" at bounding box center [159, 80] width 25 height 6
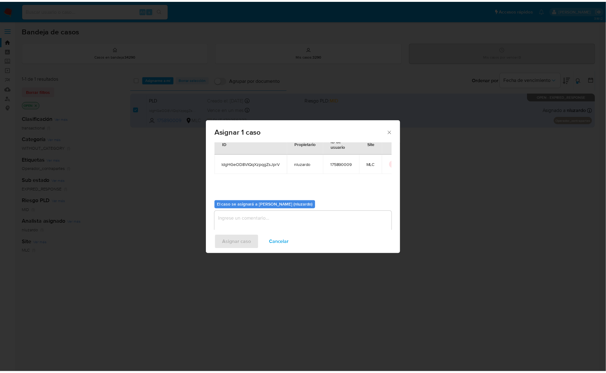
scroll to position [31, 0]
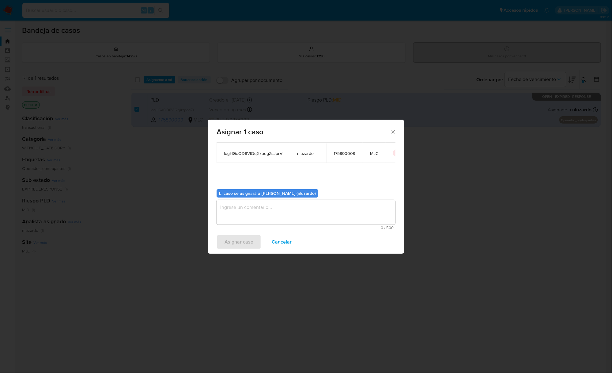
click at [314, 218] on textarea "assign-modal" at bounding box center [306, 212] width 179 height 25
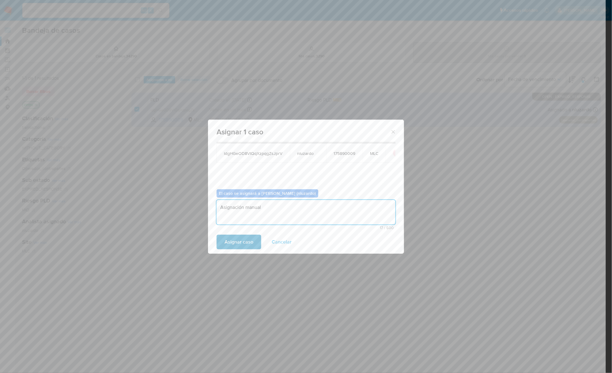
type textarea "Asignación manual"
click at [237, 240] on span "Asignar caso" at bounding box center [239, 241] width 29 height 13
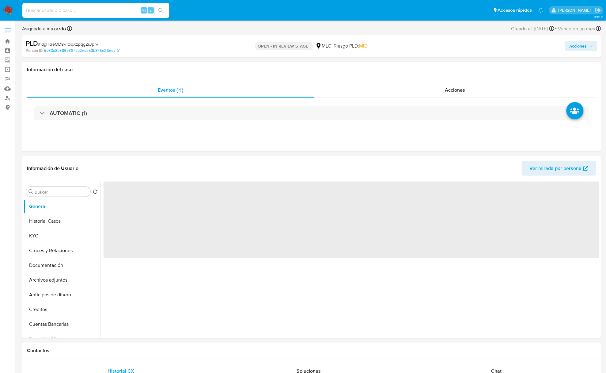
select select "10"
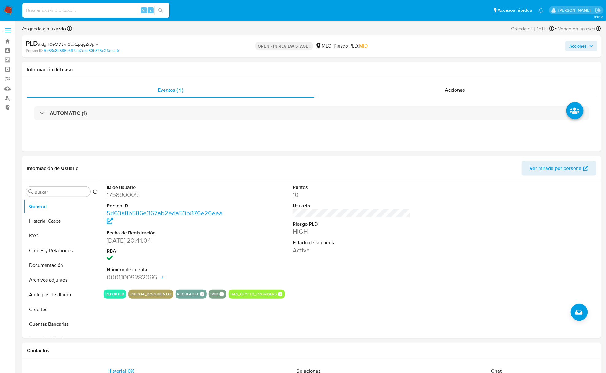
click at [577, 46] on span "Acciones" at bounding box center [578, 46] width 17 height 10
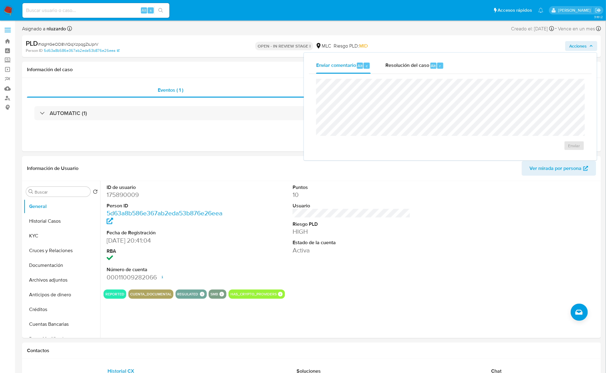
drag, startPoint x: 423, startPoint y: 64, endPoint x: 416, endPoint y: 77, distance: 14.4
click at [422, 64] on span "Resolución del caso" at bounding box center [407, 65] width 44 height 7
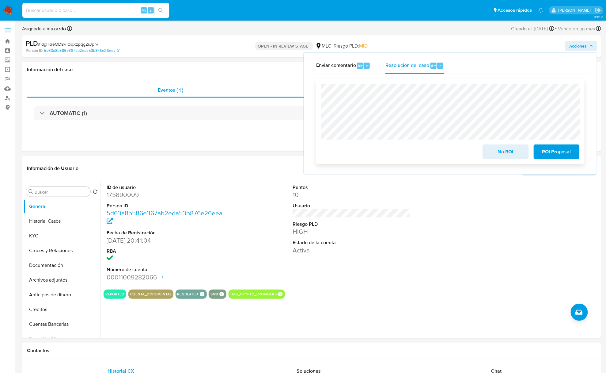
click at [552, 146] on span "ROI Proposal" at bounding box center [557, 151] width 30 height 13
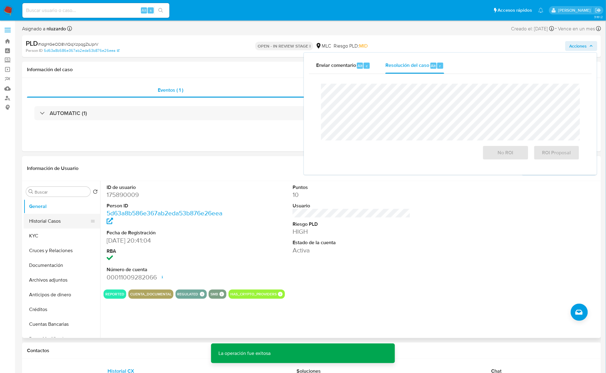
click at [51, 222] on button "Historial Casos" at bounding box center [60, 221] width 72 height 15
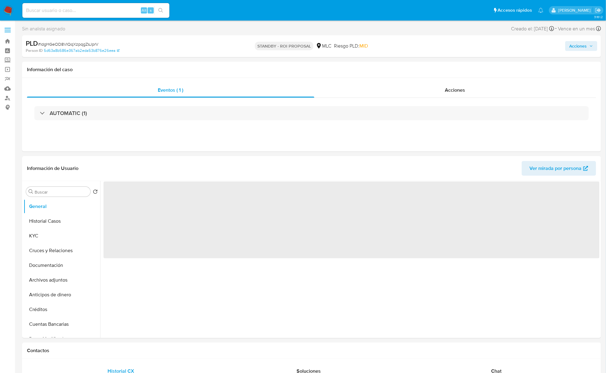
select select "10"
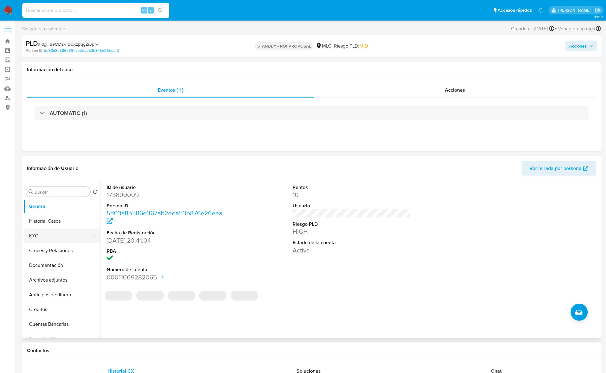
click at [58, 229] on button "KYC" at bounding box center [60, 235] width 72 height 15
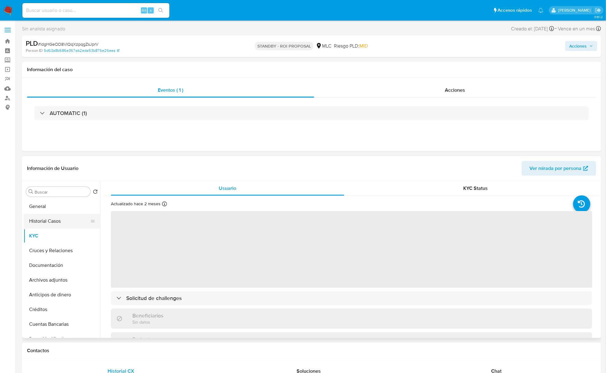
click at [55, 219] on button "Historial Casos" at bounding box center [60, 221] width 72 height 15
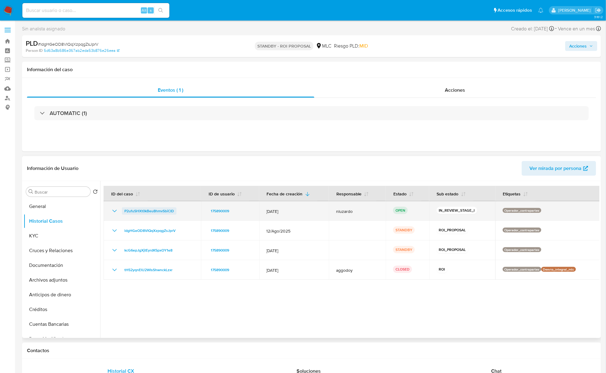
click at [156, 211] on span "P2ufuSHXt0kBeu8hmvSbiCID" at bounding box center [149, 210] width 50 height 7
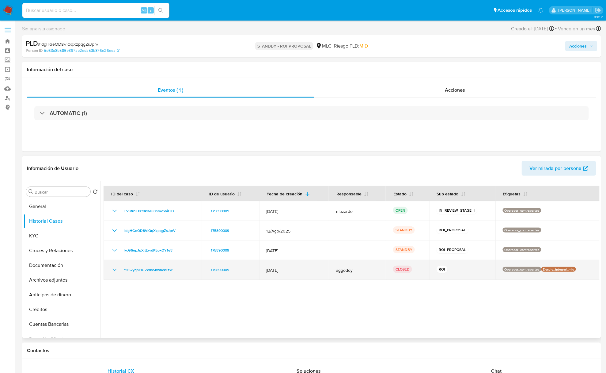
click at [113, 267] on icon "Mostrar/Ocultar" at bounding box center [114, 269] width 7 height 7
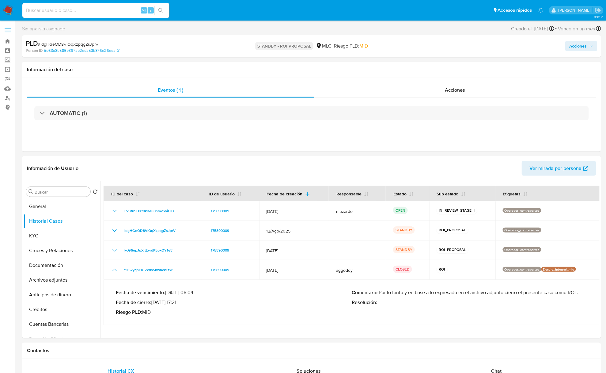
click at [582, 45] on span "Acciones" at bounding box center [578, 46] width 17 height 10
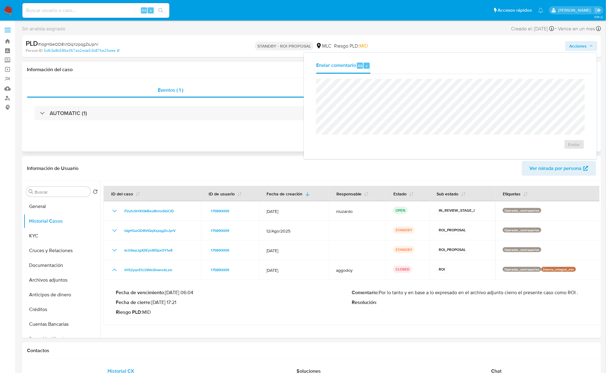
drag, startPoint x: 261, startPoint y: 76, endPoint x: 255, endPoint y: 76, distance: 6.4
click at [260, 76] on div "Información del caso" at bounding box center [311, 70] width 579 height 16
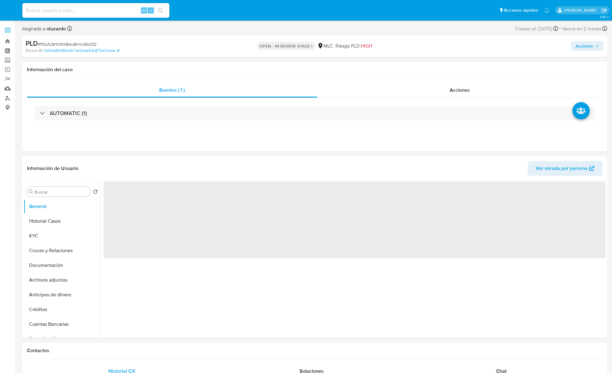
select select "10"
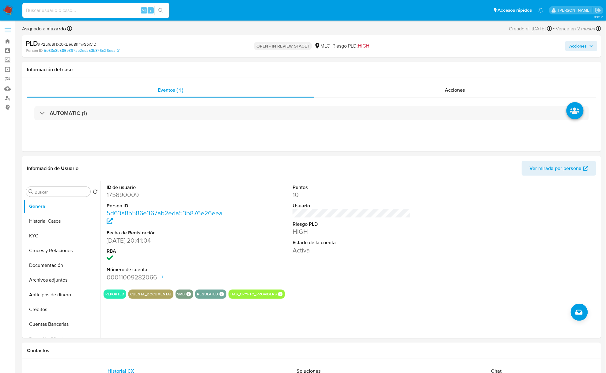
click at [584, 46] on span "Acciones" at bounding box center [578, 46] width 17 height 10
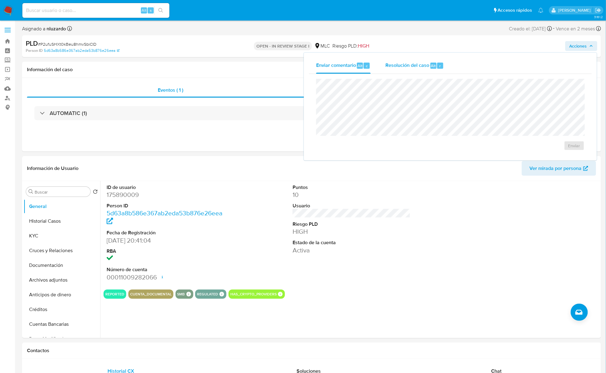
click at [438, 65] on div "r" at bounding box center [440, 66] width 6 height 6
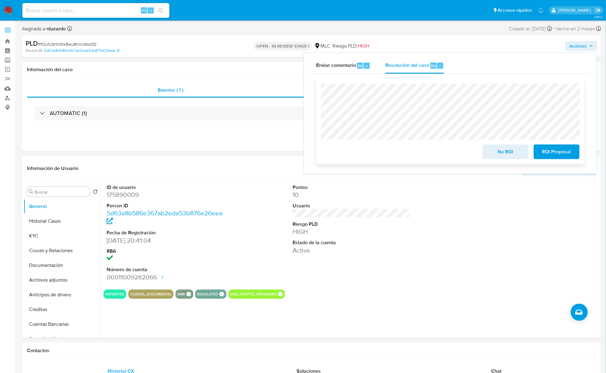
click at [558, 154] on span "ROI Proposal" at bounding box center [557, 151] width 30 height 13
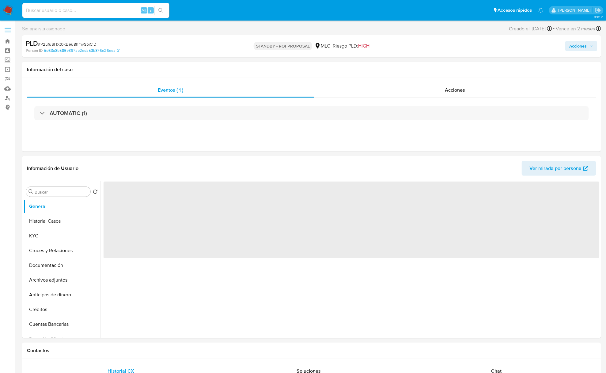
select select "10"
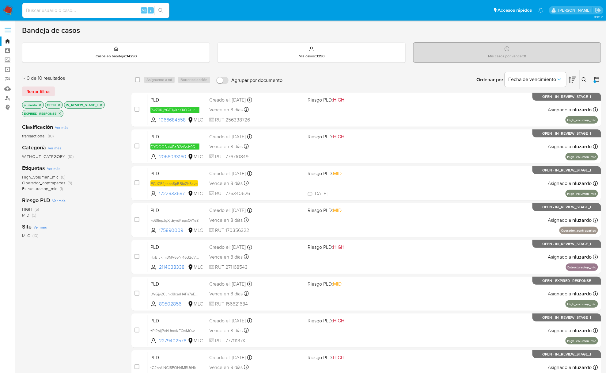
click at [96, 219] on div "Clasificación Ver más transactional (10) Categoría Ver más WITHOUT_CATEGORY (10…" at bounding box center [72, 222] width 100 height 208
